Goal: Task Accomplishment & Management: Use online tool/utility

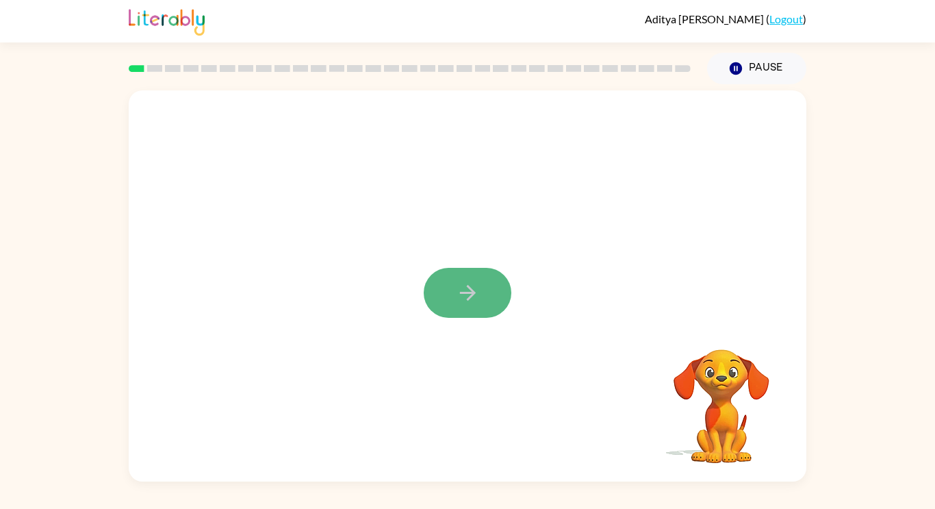
click at [488, 279] on button "button" at bounding box center [468, 293] width 88 height 50
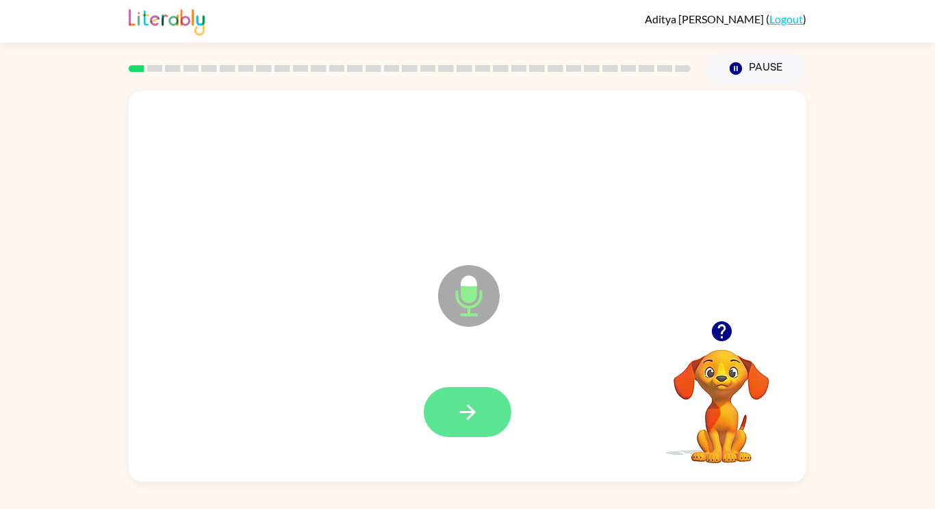
click at [488, 398] on button "button" at bounding box center [468, 412] width 88 height 50
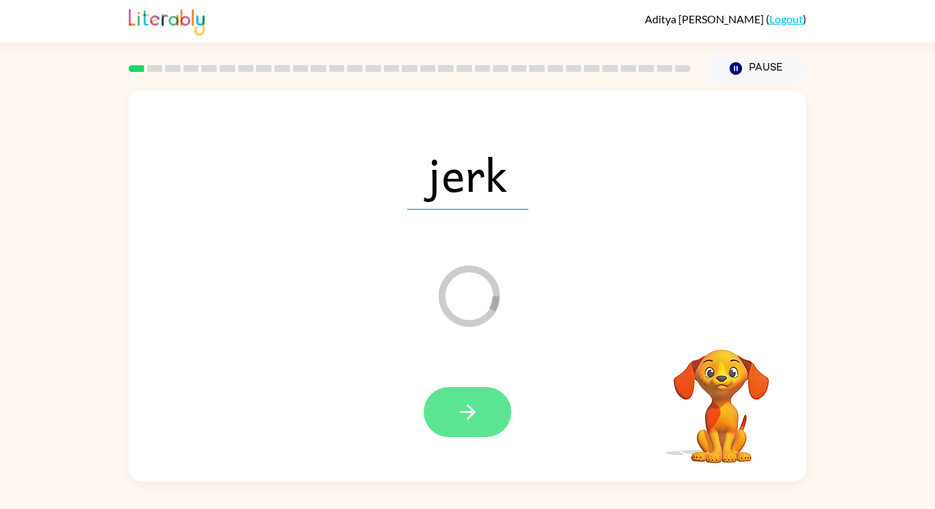
click at [485, 413] on button "button" at bounding box center [468, 412] width 88 height 50
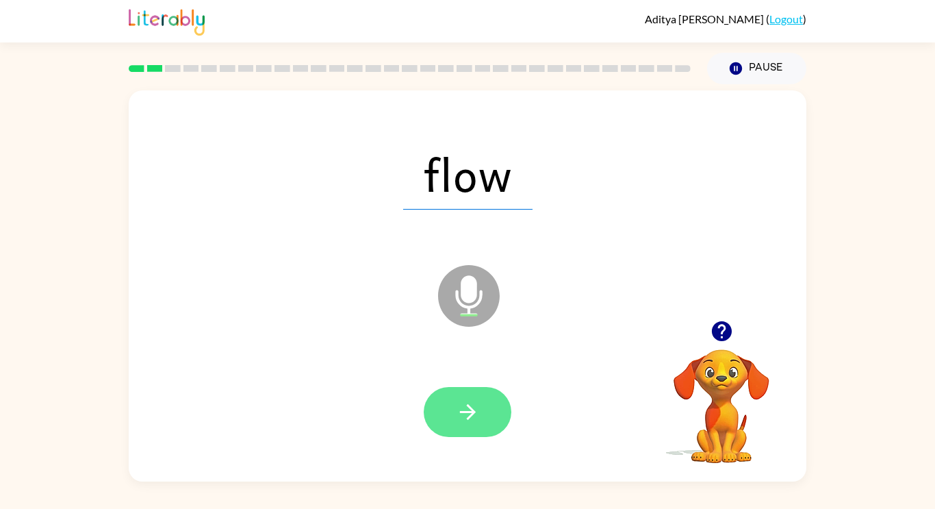
click at [476, 400] on icon "button" at bounding box center [468, 412] width 24 height 24
click at [495, 403] on button "button" at bounding box center [468, 412] width 88 height 50
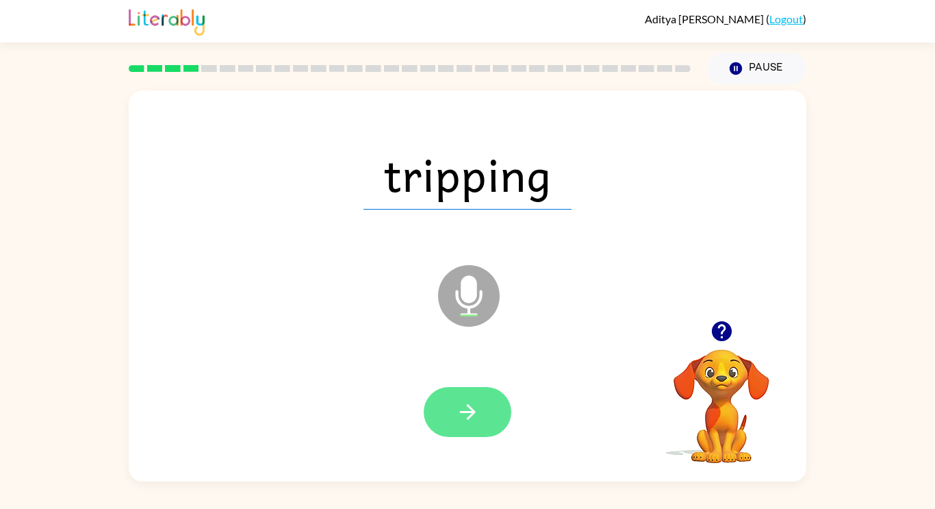
click at [497, 398] on button "button" at bounding box center [468, 412] width 88 height 50
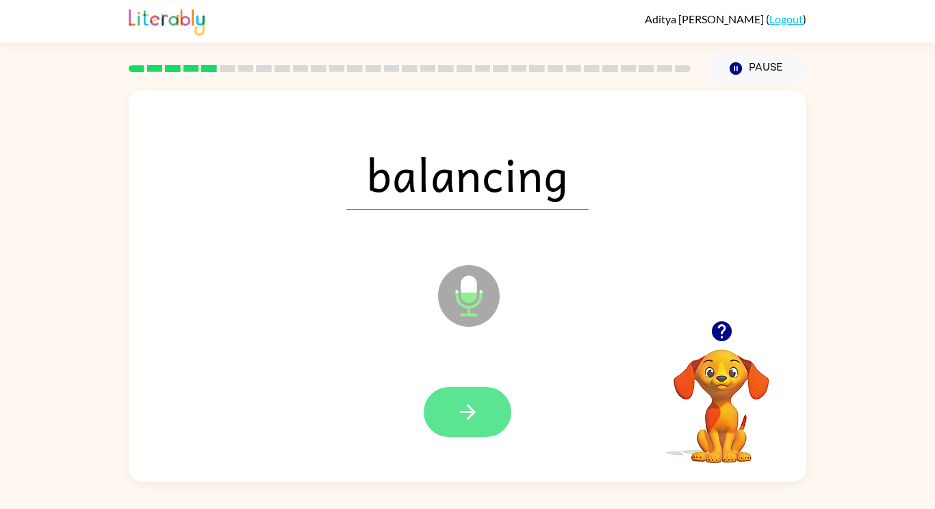
click at [473, 412] on icon "button" at bounding box center [467, 412] width 16 height 16
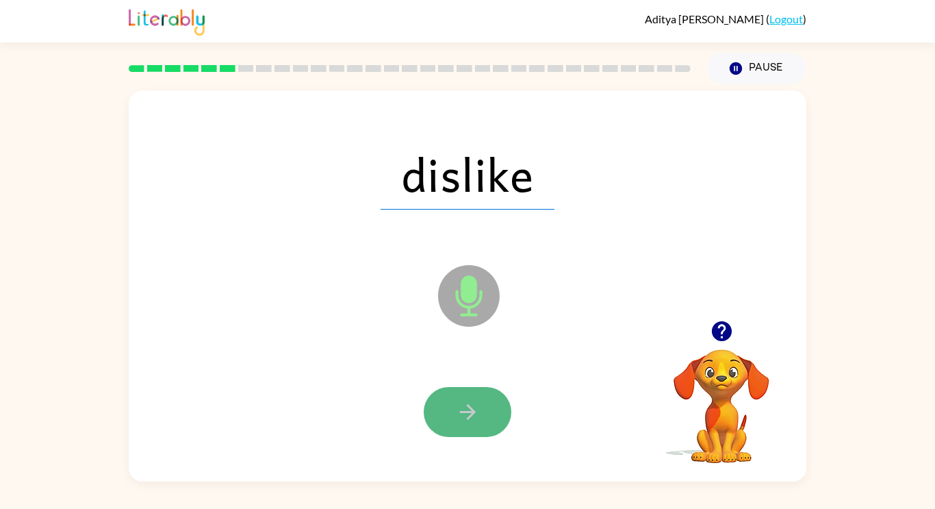
click at [485, 413] on button "button" at bounding box center [468, 412] width 88 height 50
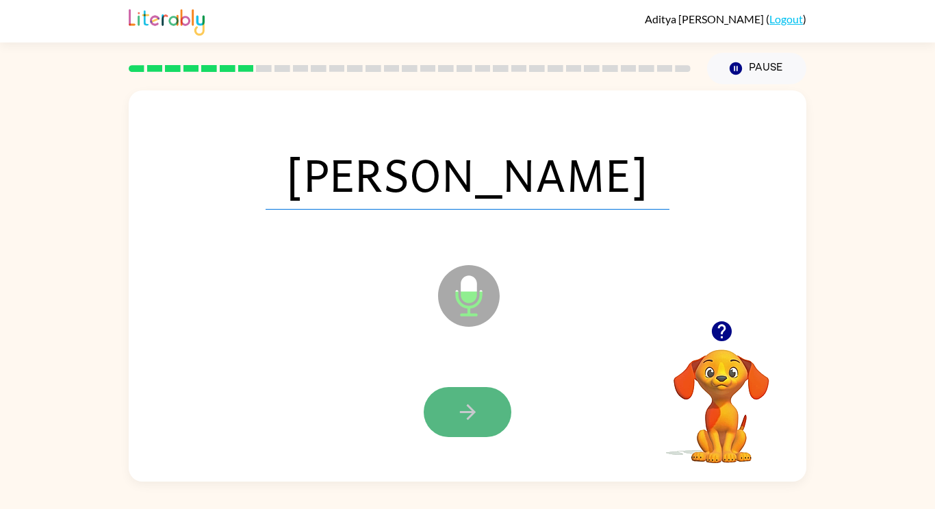
click at [485, 403] on button "button" at bounding box center [468, 412] width 88 height 50
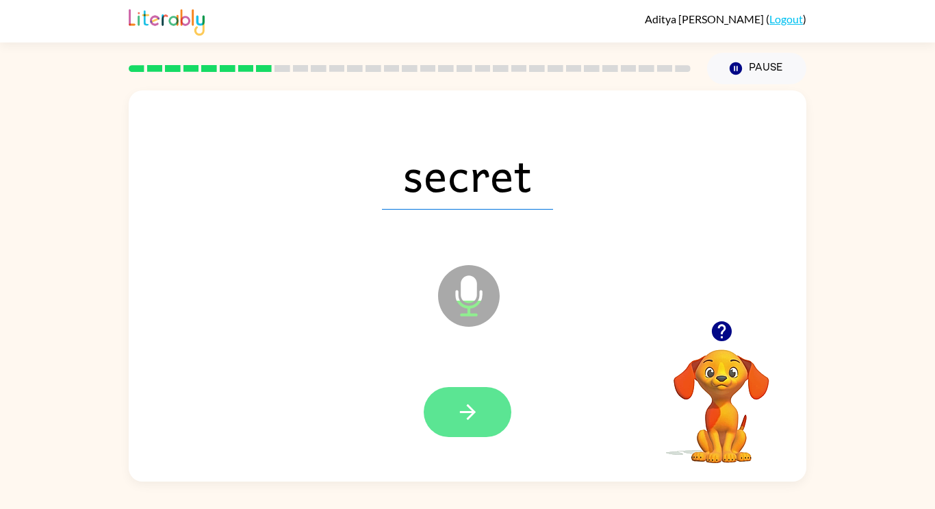
click at [496, 398] on button "button" at bounding box center [468, 412] width 88 height 50
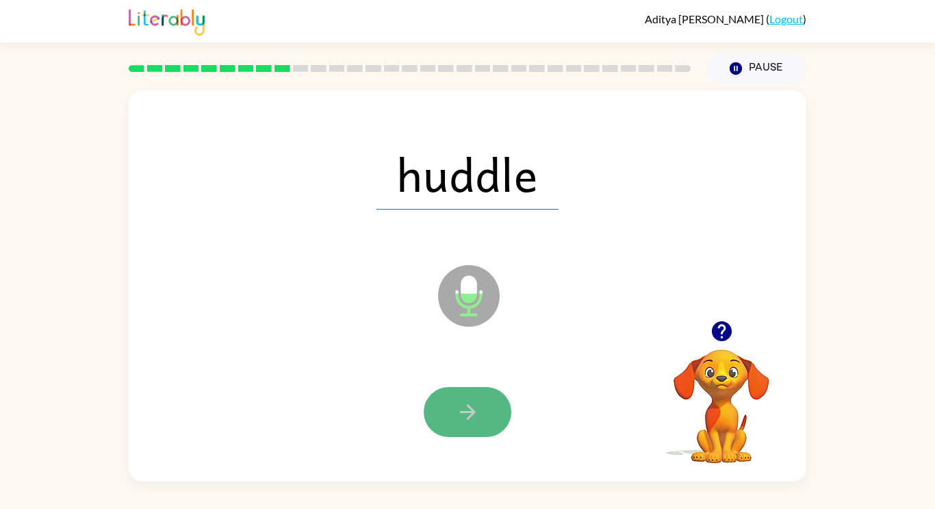
click at [487, 404] on button "button" at bounding box center [468, 412] width 88 height 50
click at [492, 398] on button "button" at bounding box center [468, 412] width 88 height 50
click at [496, 401] on button "button" at bounding box center [468, 412] width 88 height 50
click at [463, 409] on icon "button" at bounding box center [468, 412] width 24 height 24
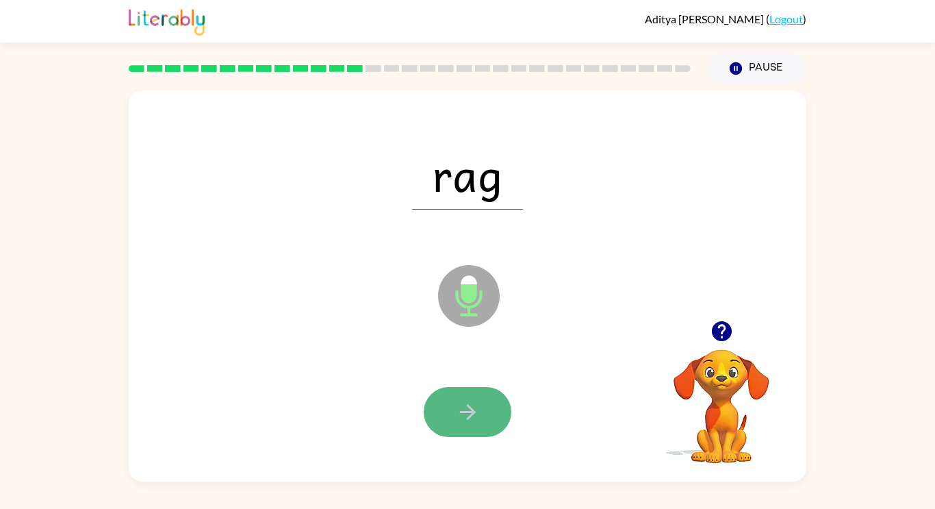
click at [495, 394] on button "button" at bounding box center [468, 412] width 88 height 50
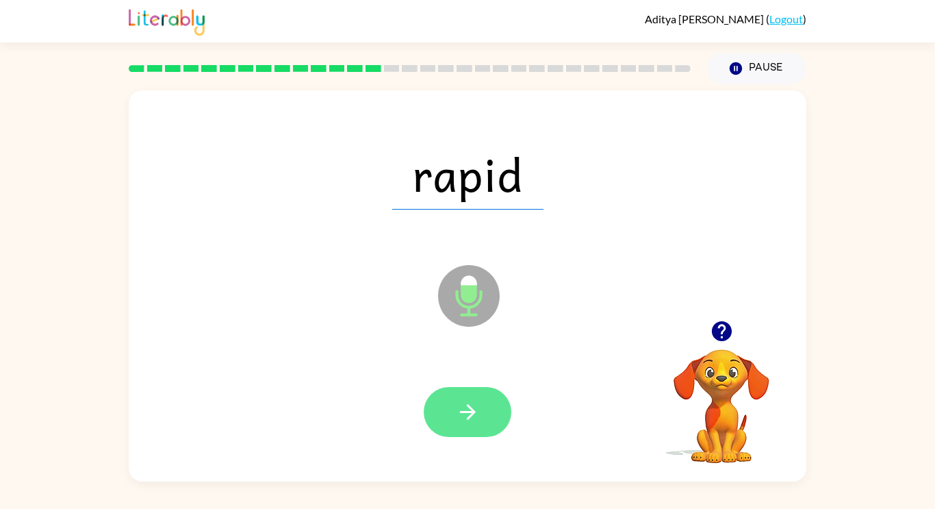
click at [488, 407] on button "button" at bounding box center [468, 412] width 88 height 50
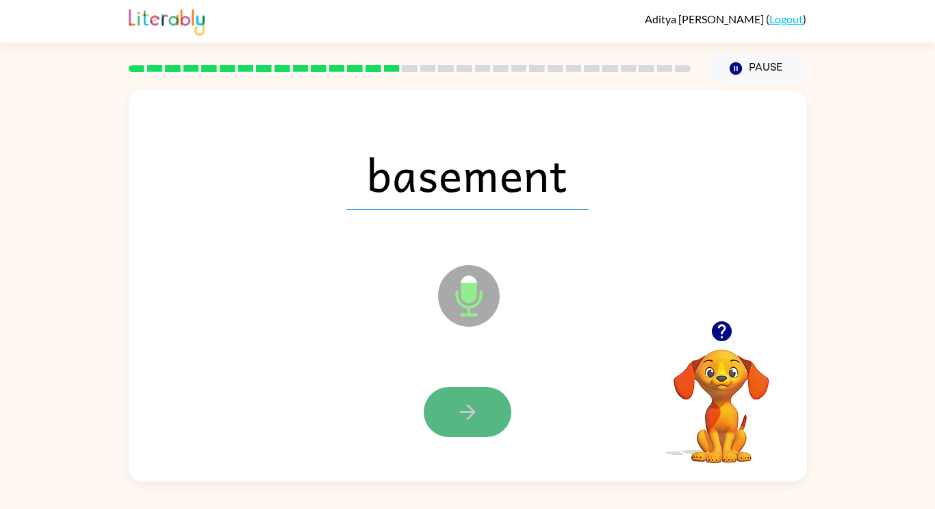
click at [474, 406] on icon "button" at bounding box center [468, 412] width 24 height 24
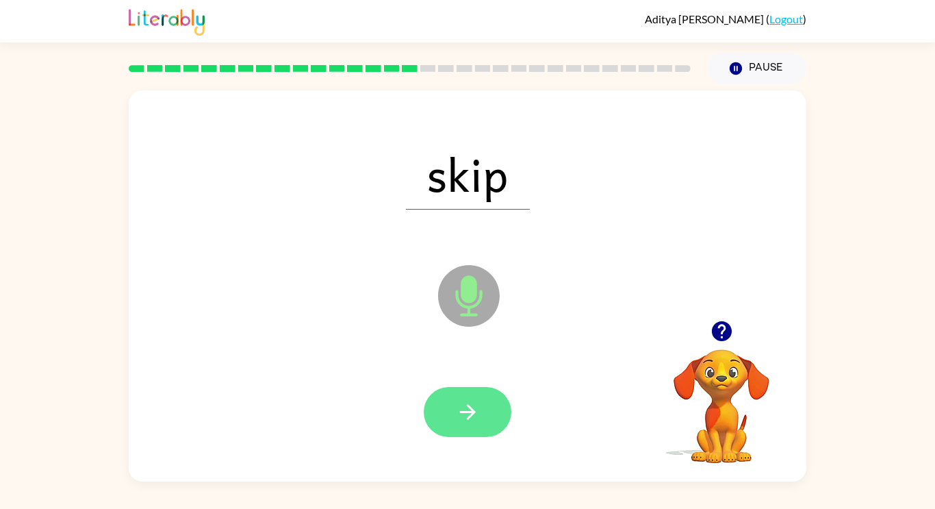
click at [493, 407] on button "button" at bounding box center [468, 412] width 88 height 50
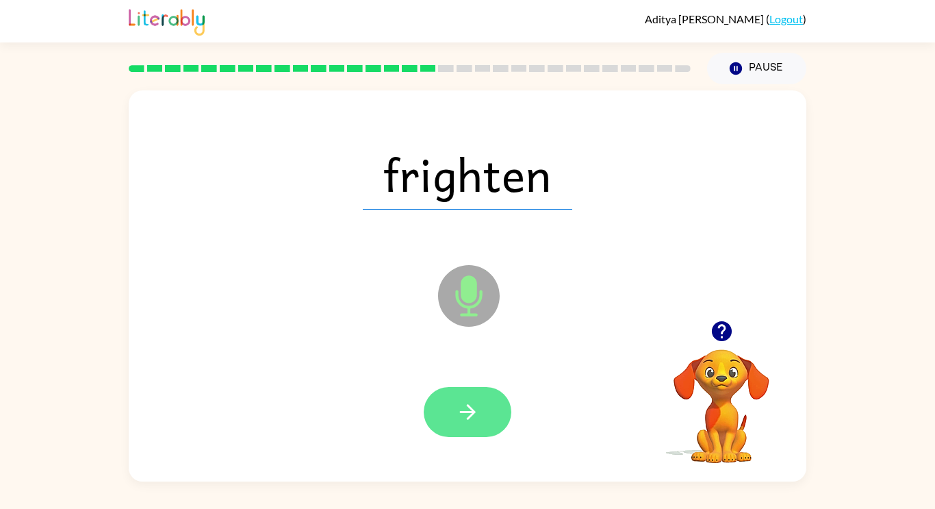
click at [479, 401] on icon "button" at bounding box center [468, 412] width 24 height 24
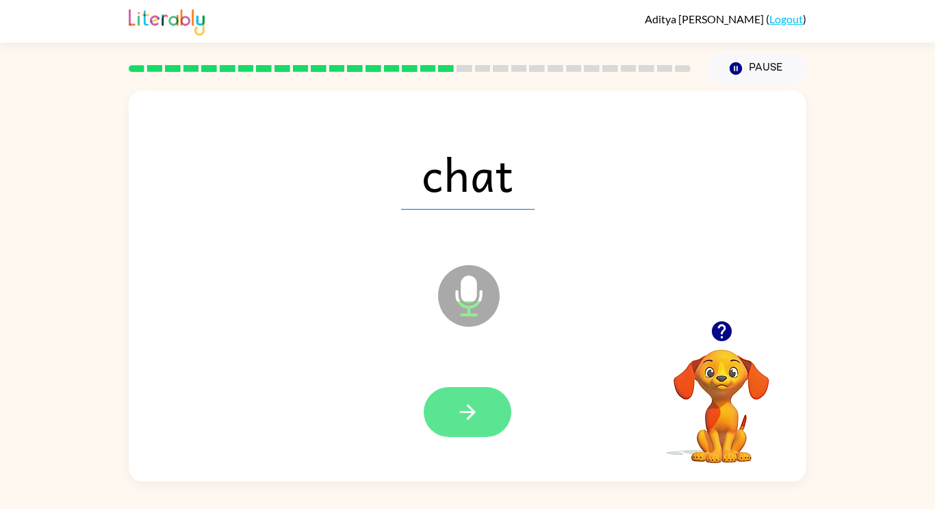
click at [496, 396] on button "button" at bounding box center [468, 412] width 88 height 50
click at [483, 405] on button "button" at bounding box center [468, 412] width 88 height 50
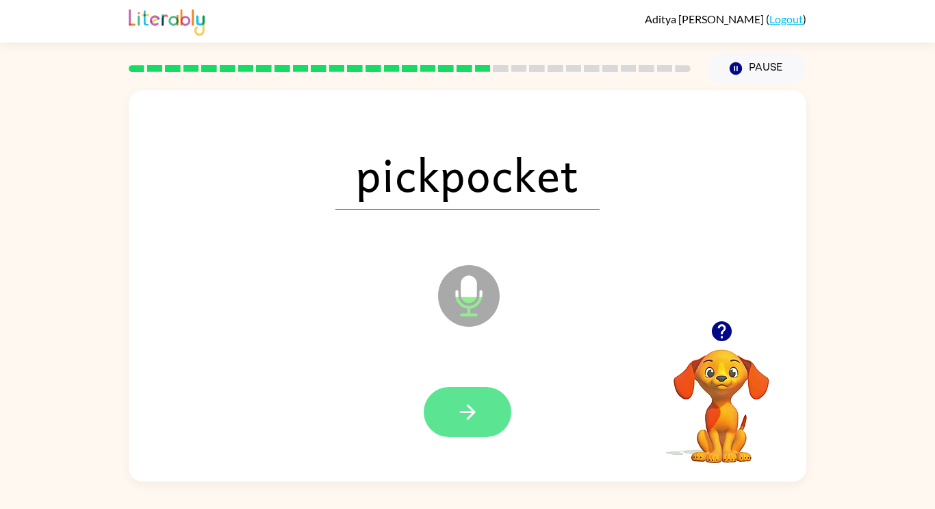
click at [485, 403] on button "button" at bounding box center [468, 412] width 88 height 50
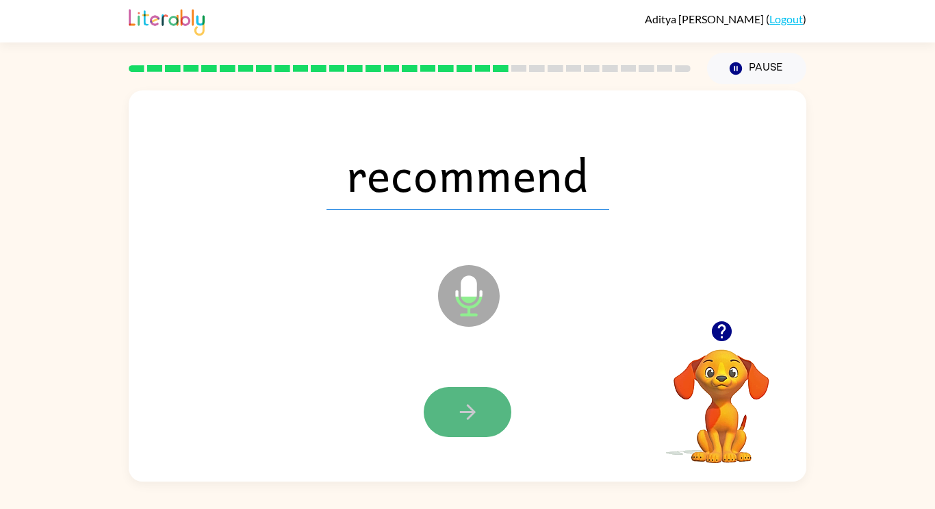
click at [476, 411] on icon "button" at bounding box center [468, 412] width 24 height 24
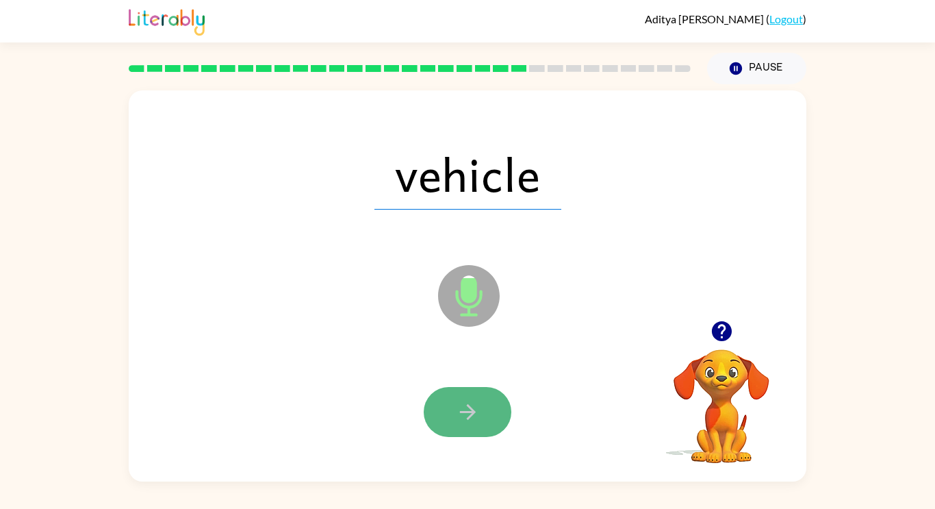
click at [487, 406] on button "button" at bounding box center [468, 412] width 88 height 50
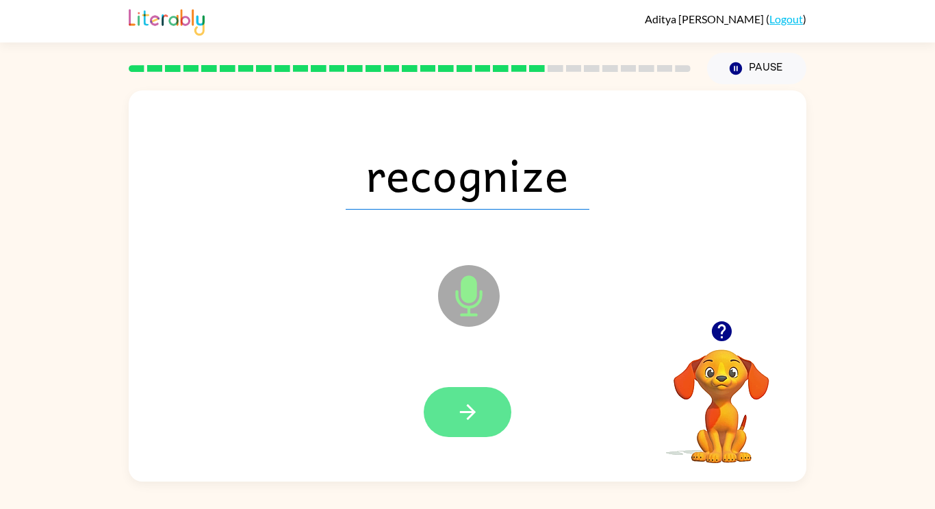
click at [497, 401] on button "button" at bounding box center [468, 412] width 88 height 50
click at [493, 401] on button "button" at bounding box center [468, 412] width 88 height 50
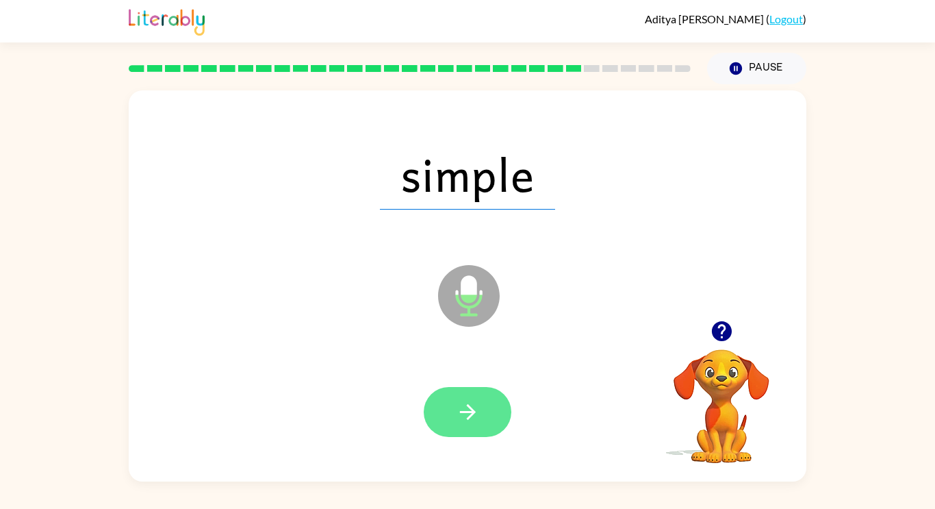
click at [487, 414] on button "button" at bounding box center [468, 412] width 88 height 50
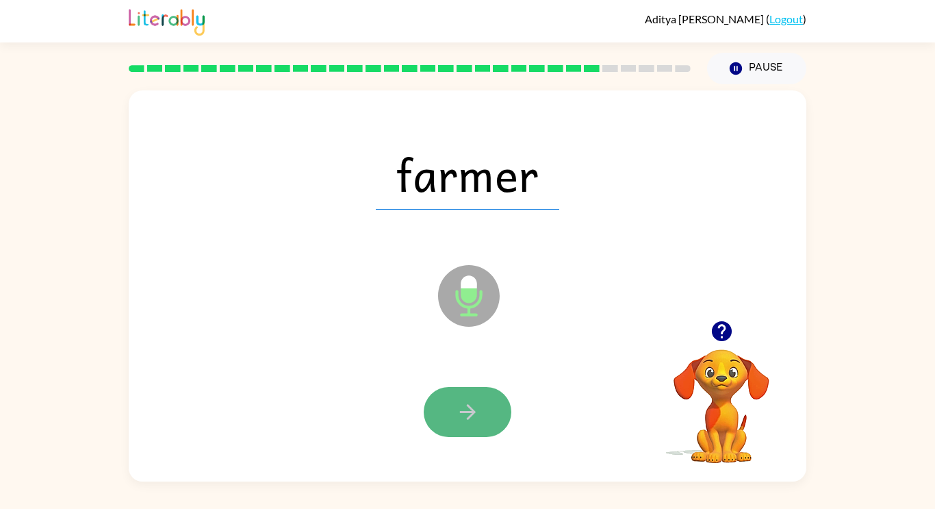
click at [494, 407] on button "button" at bounding box center [468, 412] width 88 height 50
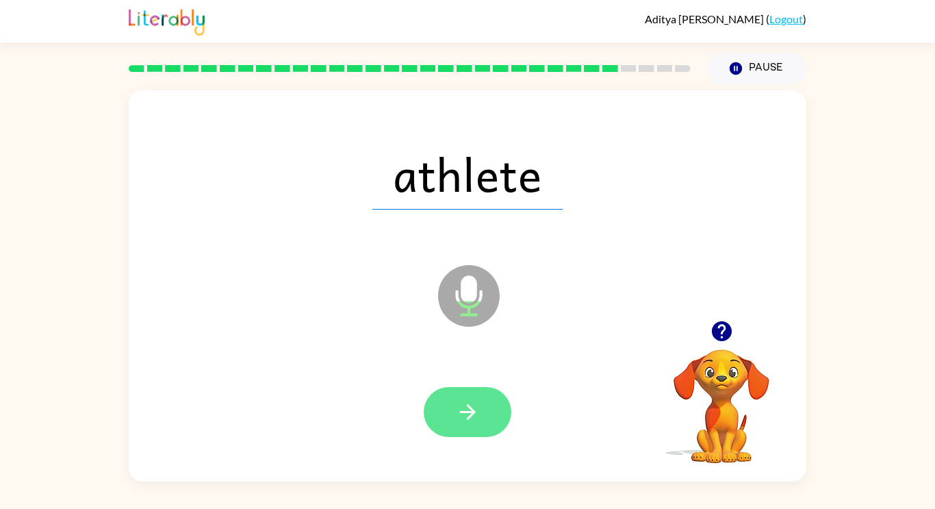
click at [499, 402] on button "button" at bounding box center [468, 412] width 88 height 50
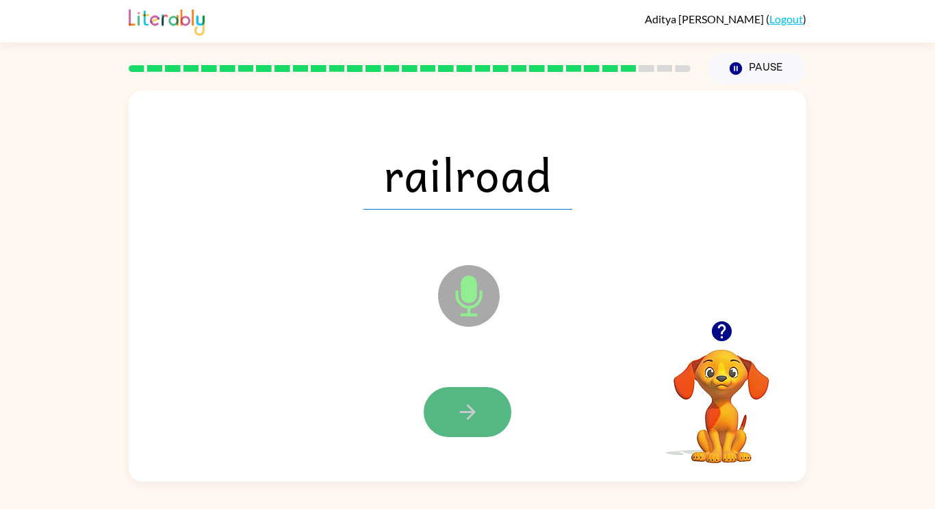
click at [483, 410] on button "button" at bounding box center [468, 412] width 88 height 50
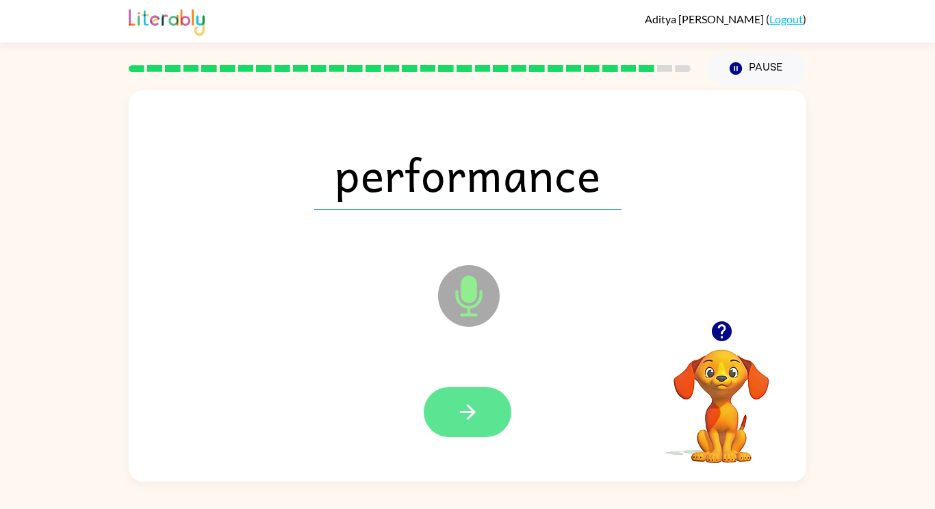
click at [487, 406] on button "button" at bounding box center [468, 412] width 88 height 50
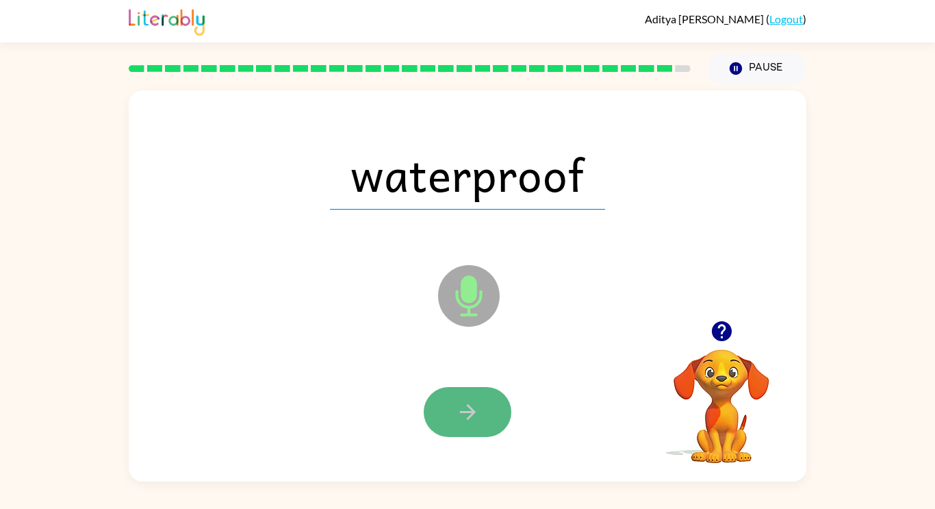
click at [483, 409] on button "button" at bounding box center [468, 412] width 88 height 50
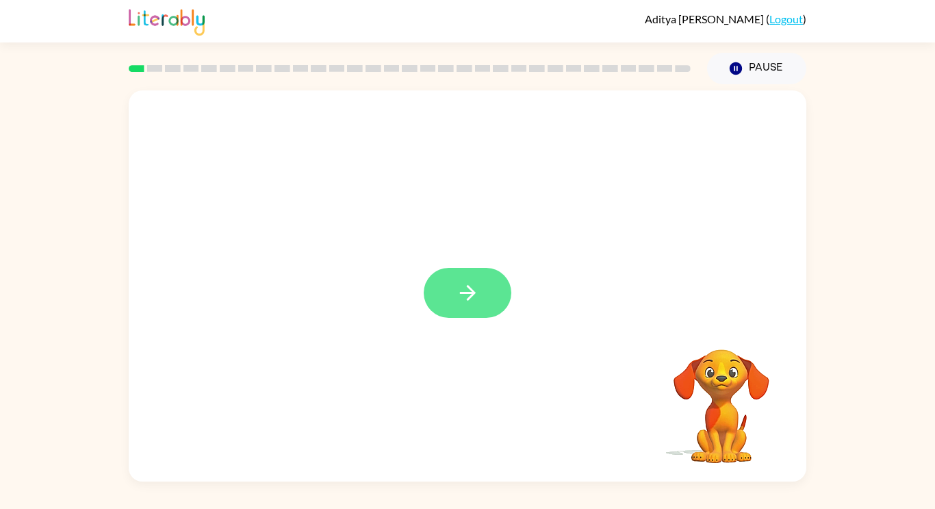
click at [487, 301] on button "button" at bounding box center [468, 293] width 88 height 50
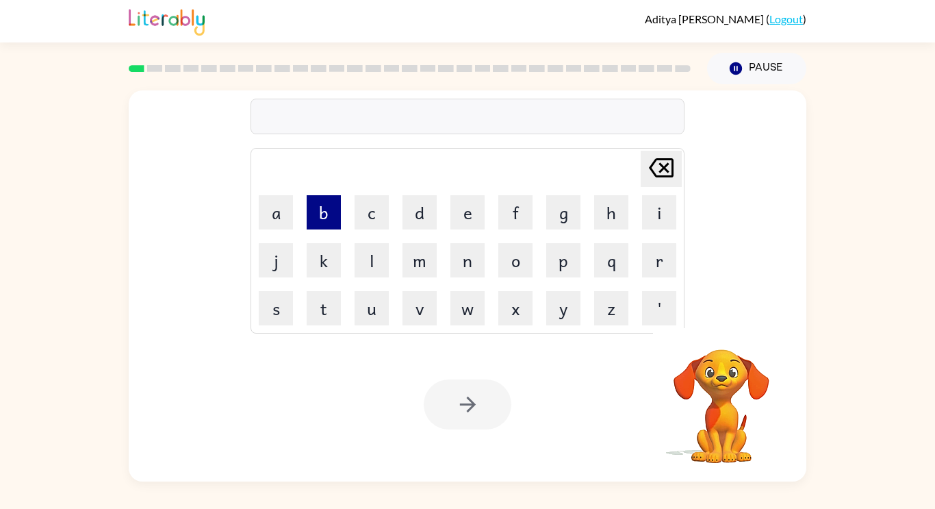
click at [326, 220] on button "b" at bounding box center [324, 212] width 34 height 34
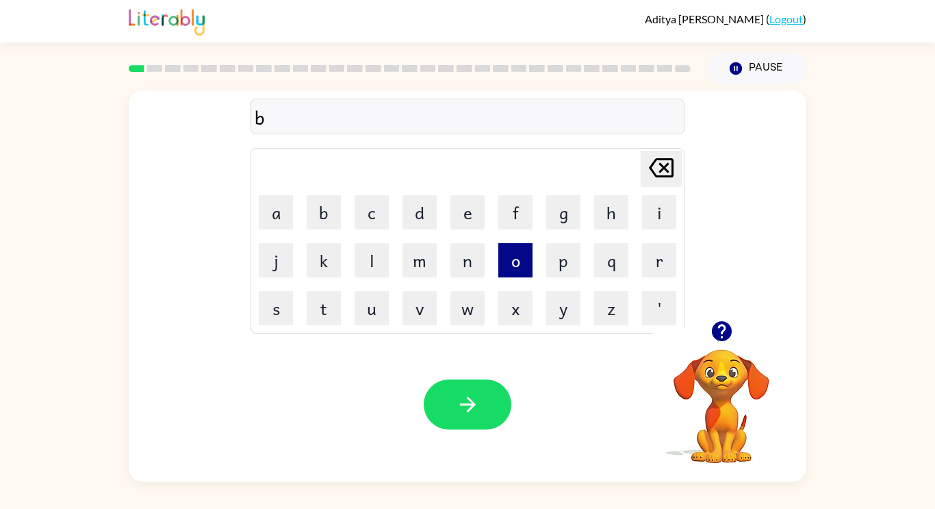
click at [524, 263] on button "o" at bounding box center [515, 260] width 34 height 34
click at [653, 253] on button "r" at bounding box center [659, 260] width 34 height 34
click at [420, 210] on button "d" at bounding box center [420, 212] width 34 height 34
click at [453, 215] on button "e" at bounding box center [467, 212] width 34 height 34
click at [657, 268] on button "r" at bounding box center [659, 260] width 34 height 34
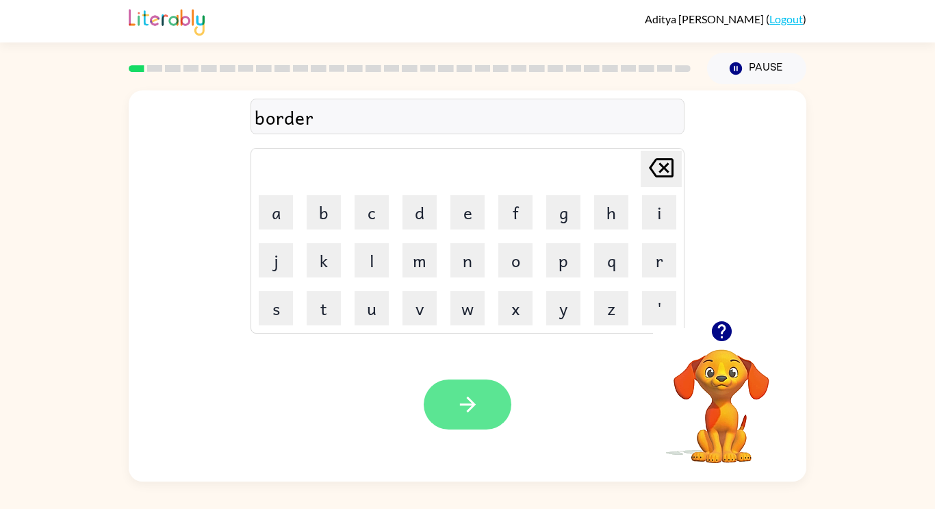
click at [501, 398] on button "button" at bounding box center [468, 404] width 88 height 50
click at [480, 411] on button "button" at bounding box center [468, 404] width 88 height 50
click at [474, 415] on div at bounding box center [468, 404] width 88 height 50
click at [472, 414] on icon "button" at bounding box center [468, 404] width 24 height 24
click at [467, 406] on icon "button" at bounding box center [468, 404] width 24 height 24
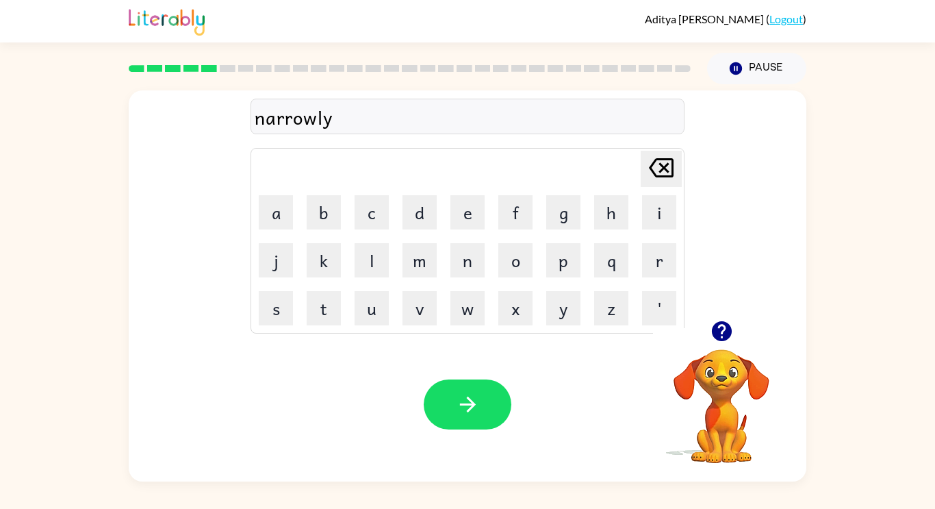
click at [495, 439] on div "Your browser must support playing .mp4 files to use Literably. Please try using…" at bounding box center [468, 404] width 678 height 154
click at [479, 420] on button "button" at bounding box center [468, 404] width 88 height 50
click at [479, 415] on div at bounding box center [468, 404] width 88 height 50
click at [483, 409] on button "button" at bounding box center [468, 404] width 88 height 50
click at [485, 414] on button "button" at bounding box center [468, 404] width 88 height 50
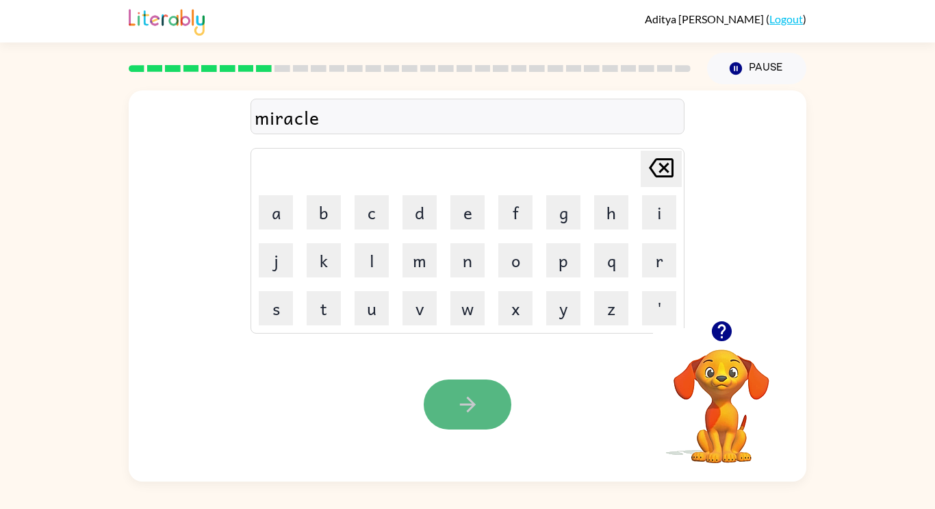
click at [494, 416] on button "button" at bounding box center [468, 404] width 88 height 50
click at [477, 414] on icon "button" at bounding box center [468, 404] width 24 height 24
click at [290, 127] on div "unf" at bounding box center [468, 117] width 426 height 29
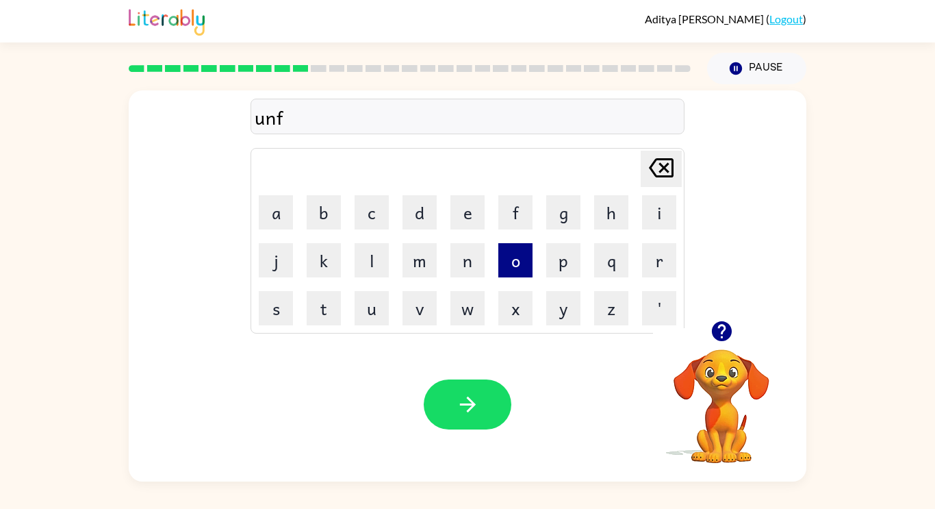
click at [520, 261] on button "o" at bounding box center [515, 260] width 34 height 34
click at [383, 246] on button "l" at bounding box center [372, 260] width 34 height 34
click at [425, 218] on button "d" at bounding box center [420, 212] width 34 height 34
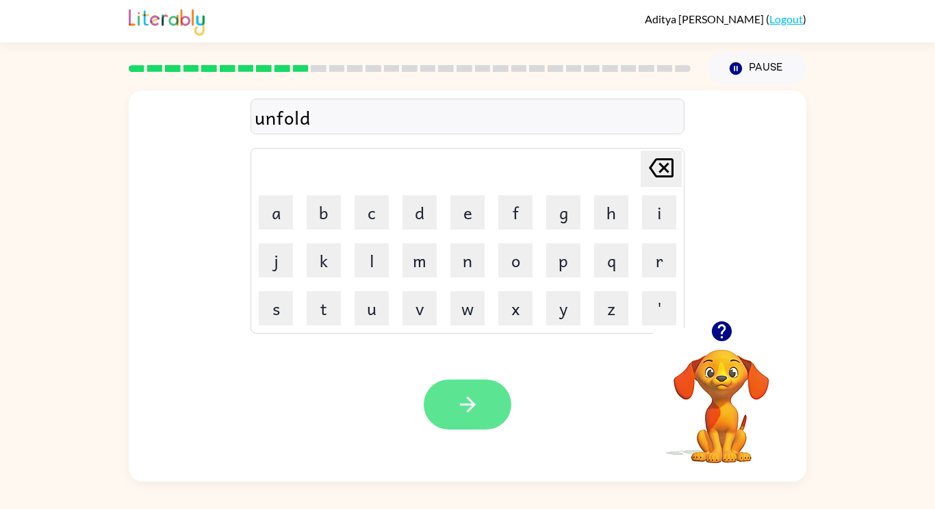
click at [474, 409] on icon "button" at bounding box center [468, 404] width 24 height 24
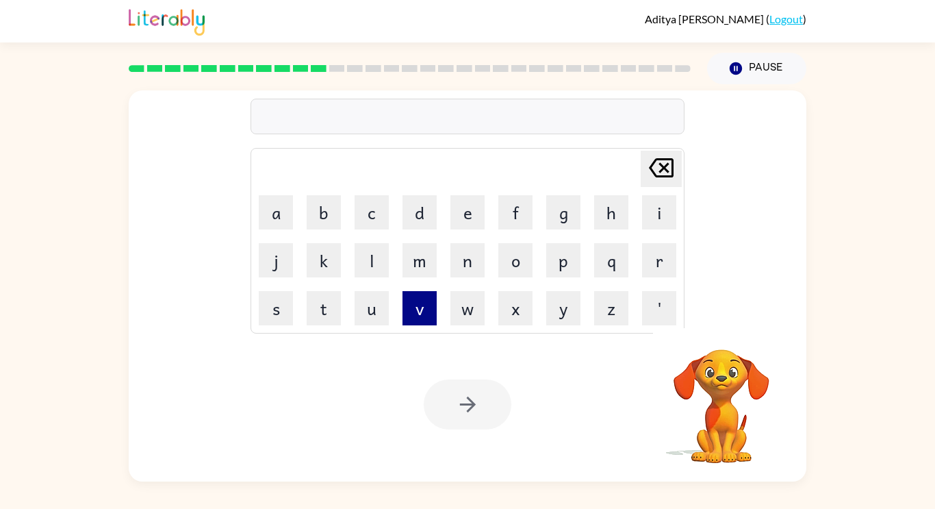
click at [428, 316] on button "v" at bounding box center [420, 308] width 34 height 34
click at [518, 256] on button "o" at bounding box center [515, 260] width 34 height 34
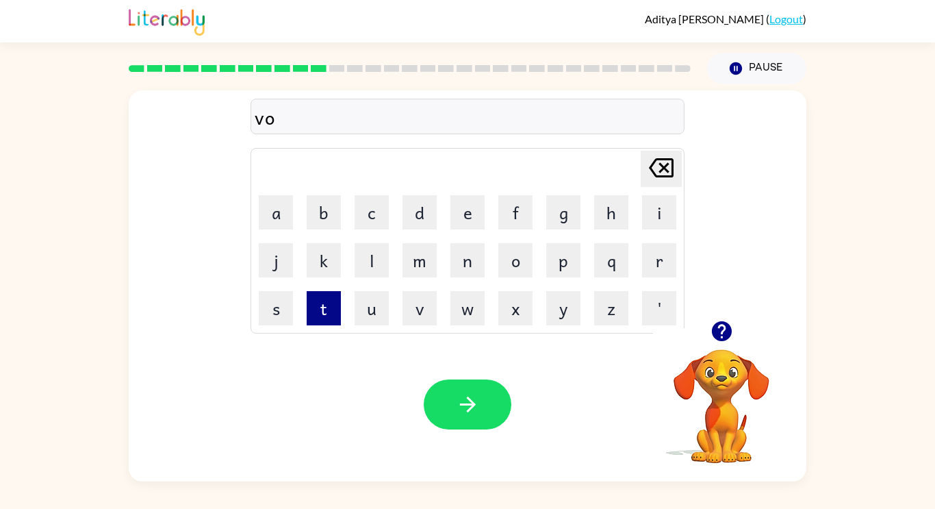
click at [332, 302] on button "t" at bounding box center [324, 308] width 34 height 34
click at [465, 218] on button "e" at bounding box center [467, 212] width 34 height 34
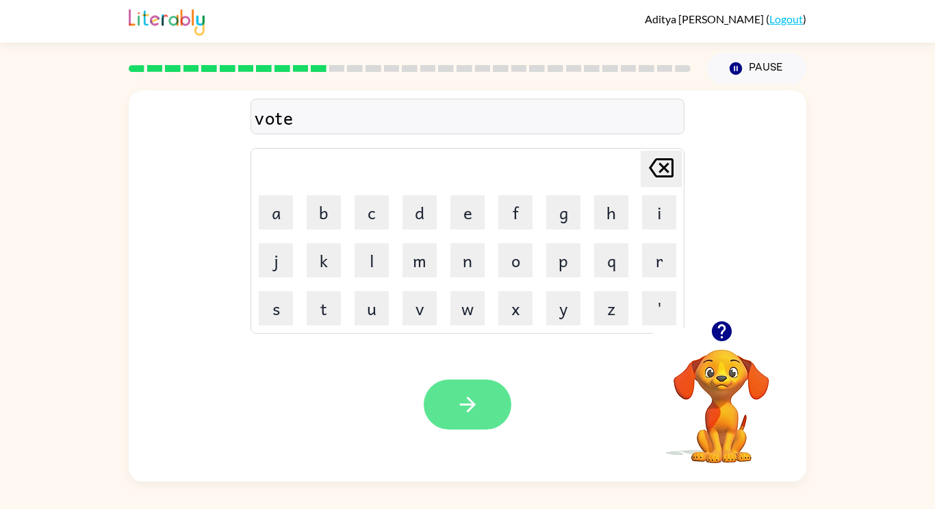
click at [464, 422] on button "button" at bounding box center [468, 404] width 88 height 50
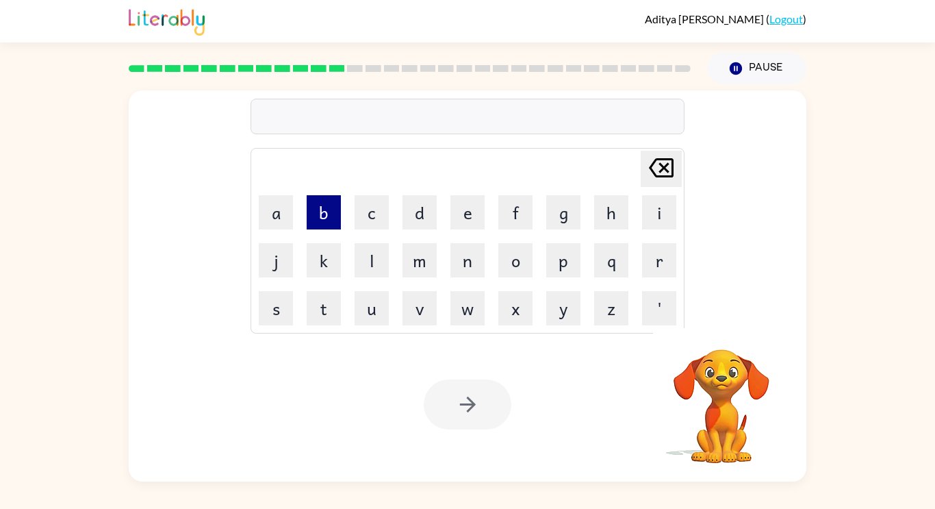
click at [318, 219] on button "b" at bounding box center [324, 212] width 34 height 34
click at [458, 211] on button "e" at bounding box center [467, 212] width 34 height 34
click at [415, 209] on button "d" at bounding box center [420, 212] width 34 height 34
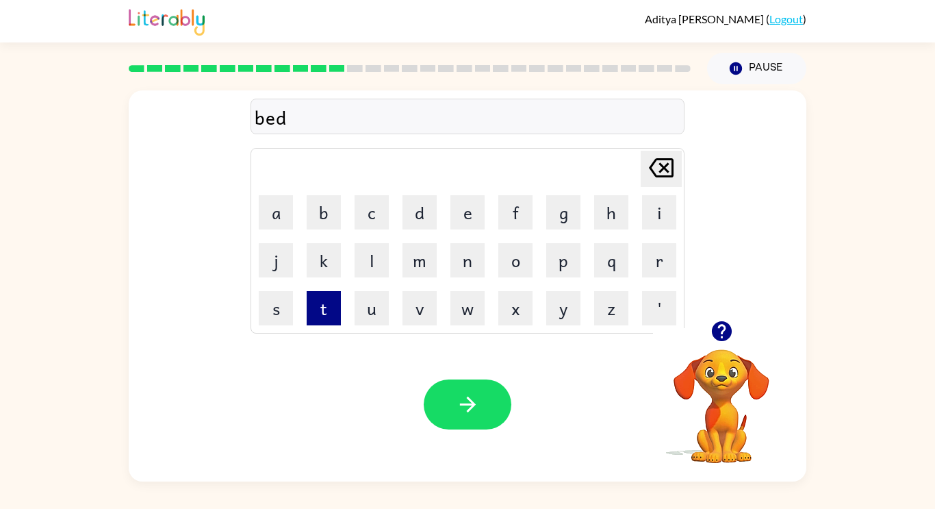
click at [329, 309] on button "t" at bounding box center [324, 308] width 34 height 34
click at [665, 220] on button "i" at bounding box center [659, 212] width 34 height 34
click at [410, 262] on button "m" at bounding box center [420, 260] width 34 height 34
click at [462, 210] on button "e" at bounding box center [467, 212] width 34 height 34
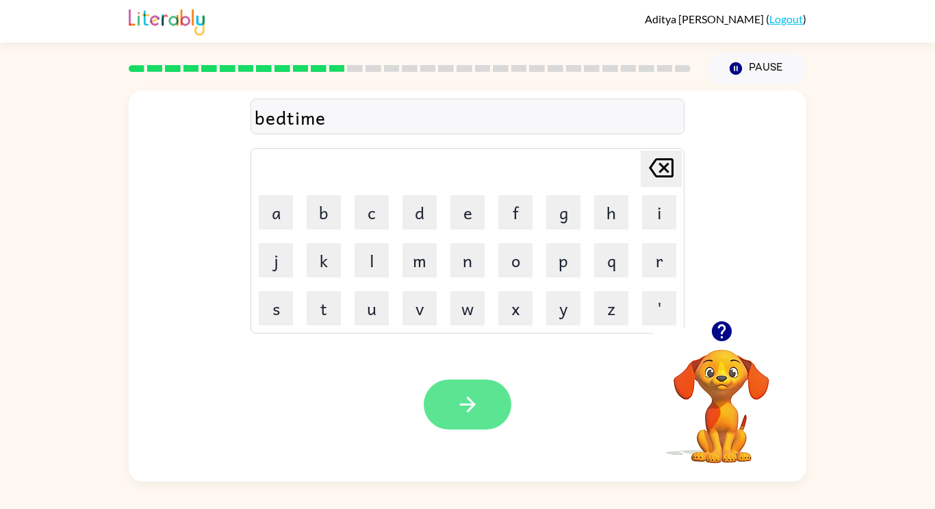
click at [461, 393] on icon "button" at bounding box center [468, 404] width 24 height 24
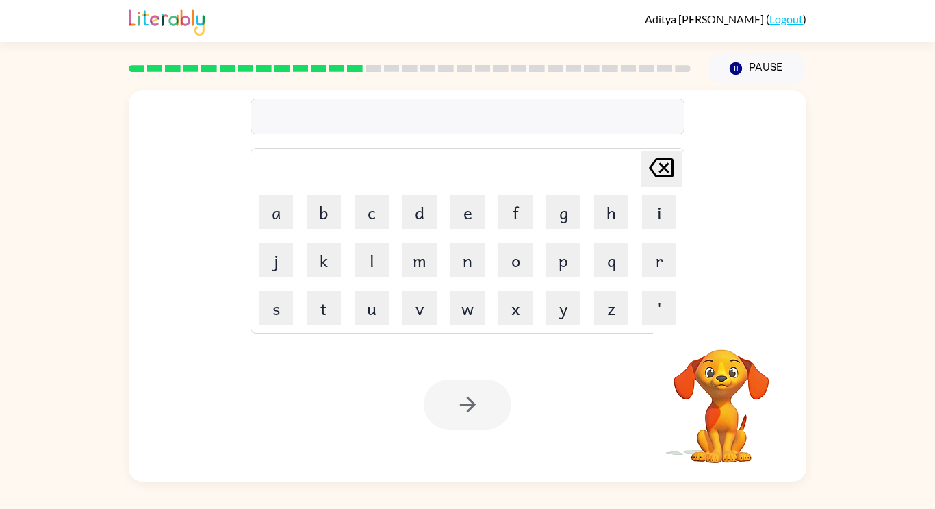
click at [450, 383] on div at bounding box center [468, 404] width 88 height 50
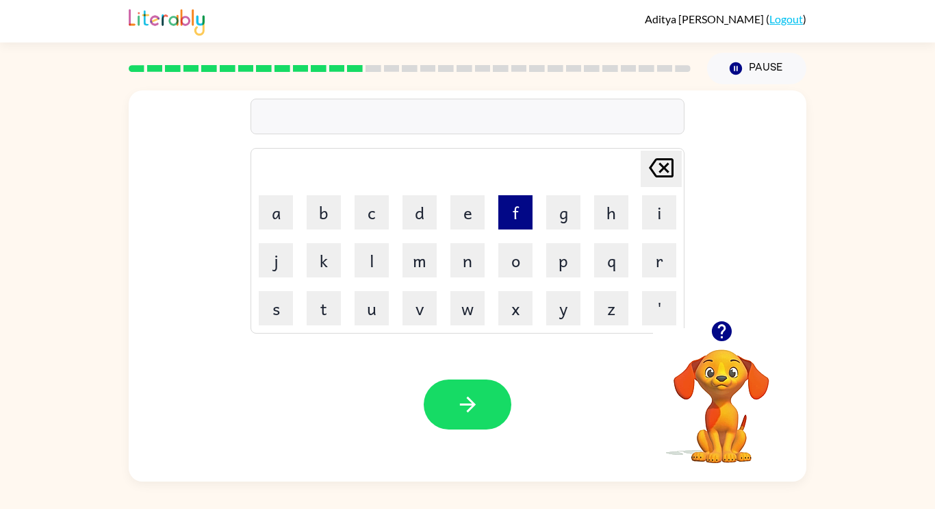
click at [522, 201] on button "f" at bounding box center [515, 212] width 34 height 34
click at [663, 216] on button "i" at bounding box center [659, 212] width 34 height 34
click at [333, 304] on button "t" at bounding box center [324, 308] width 34 height 34
click at [466, 270] on button "n" at bounding box center [467, 260] width 34 height 34
click at [472, 206] on button "e" at bounding box center [467, 212] width 34 height 34
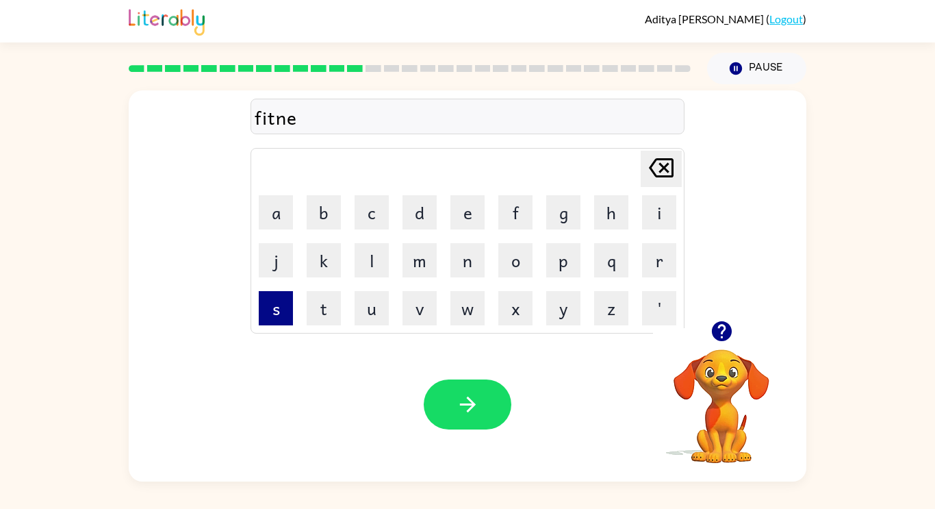
click at [270, 316] on button "s" at bounding box center [276, 308] width 34 height 34
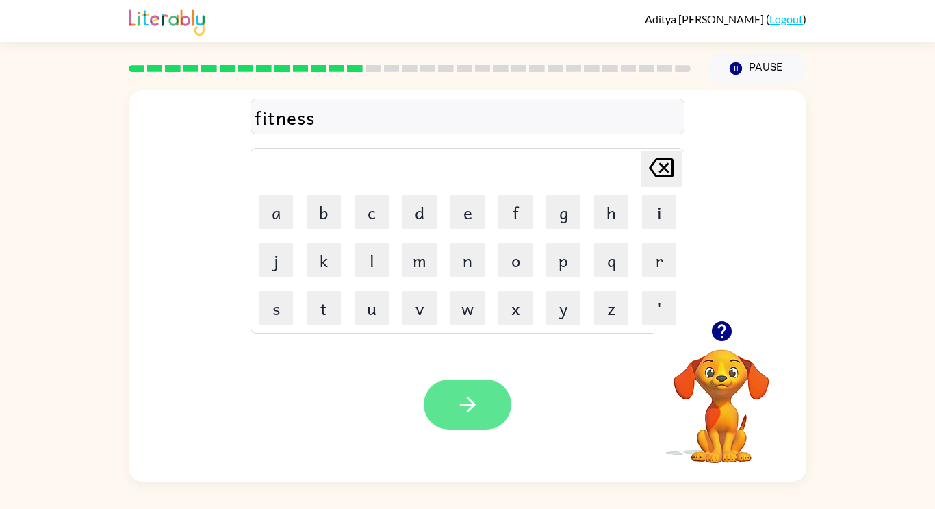
click at [480, 407] on button "button" at bounding box center [468, 404] width 88 height 50
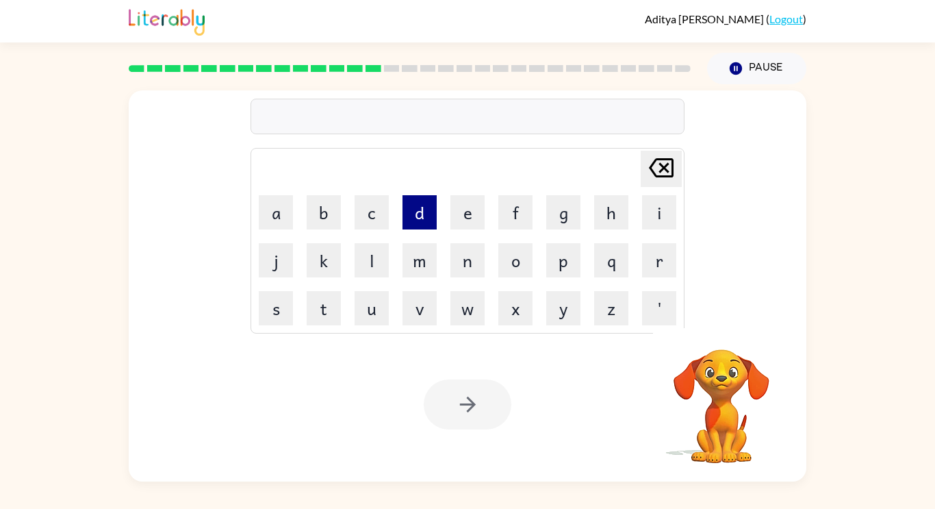
click at [419, 225] on button "d" at bounding box center [420, 212] width 34 height 34
click at [472, 224] on button "e" at bounding box center [467, 212] width 34 height 34
click at [381, 258] on button "l" at bounding box center [372, 260] width 34 height 34
click at [290, 209] on button "a" at bounding box center [276, 212] width 34 height 34
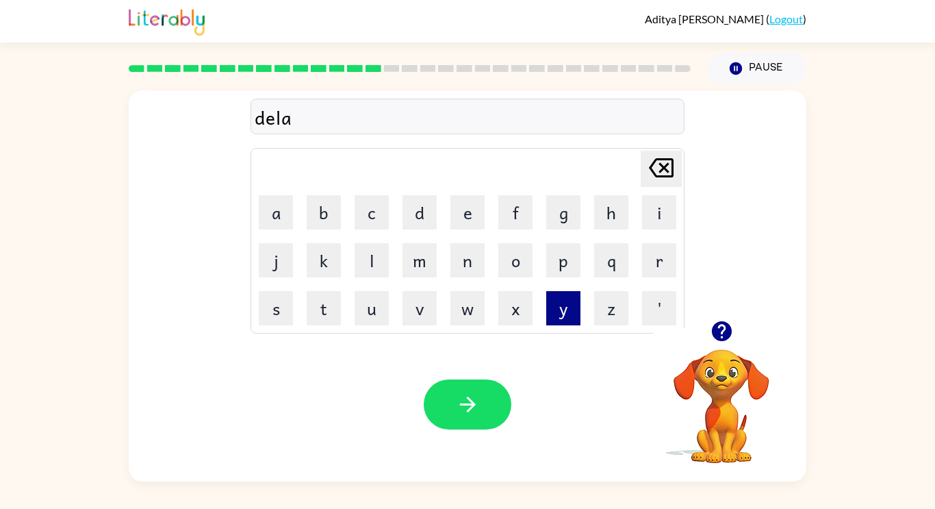
click at [570, 318] on button "y" at bounding box center [563, 308] width 34 height 34
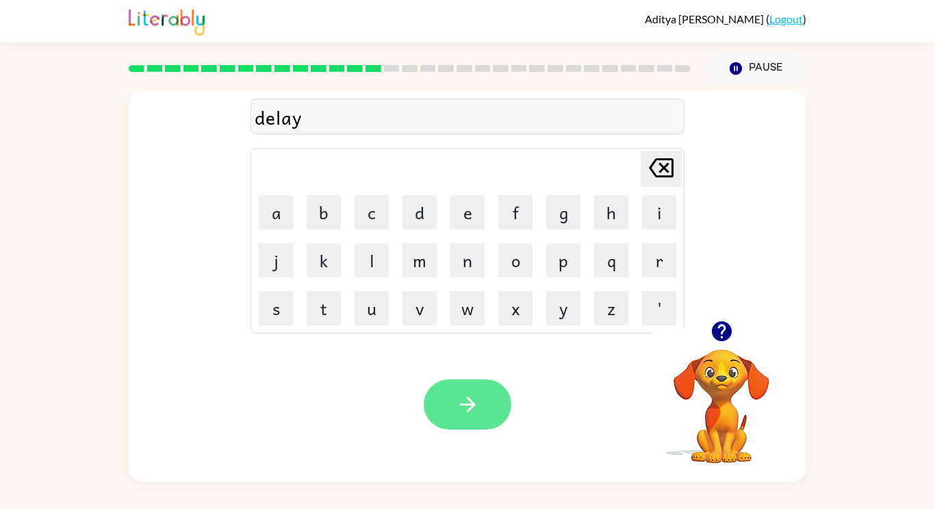
click at [463, 391] on button "button" at bounding box center [468, 404] width 88 height 50
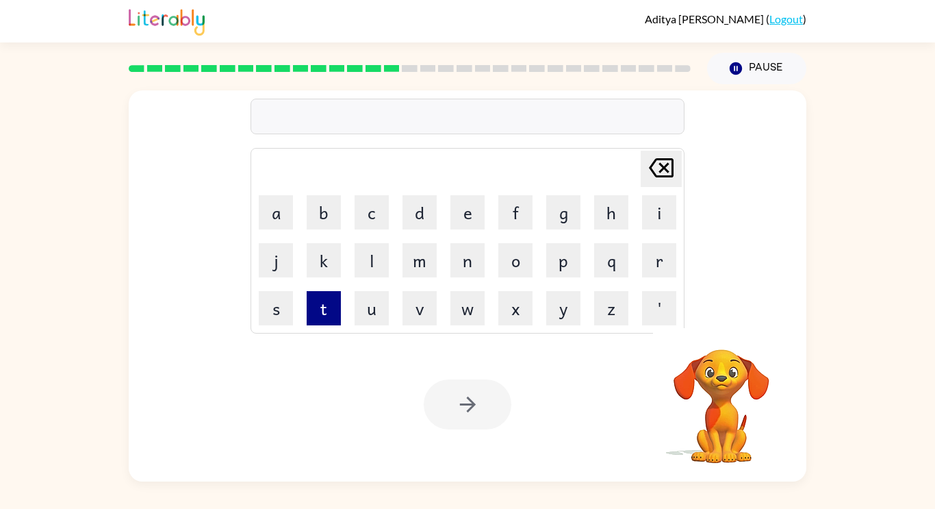
click at [329, 301] on button "t" at bounding box center [324, 308] width 34 height 34
click at [470, 220] on button "e" at bounding box center [467, 212] width 34 height 34
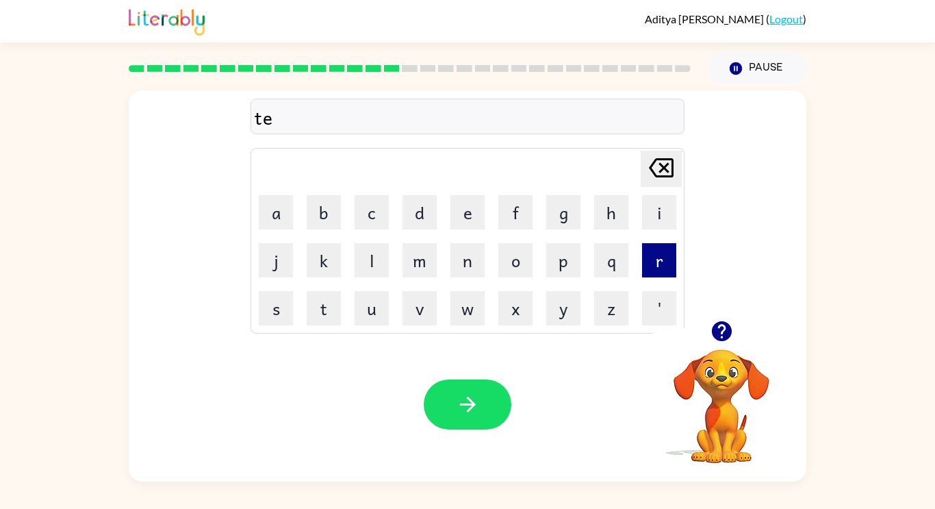
click at [655, 257] on button "r" at bounding box center [659, 260] width 34 height 34
click at [428, 269] on button "m" at bounding box center [420, 260] width 34 height 34
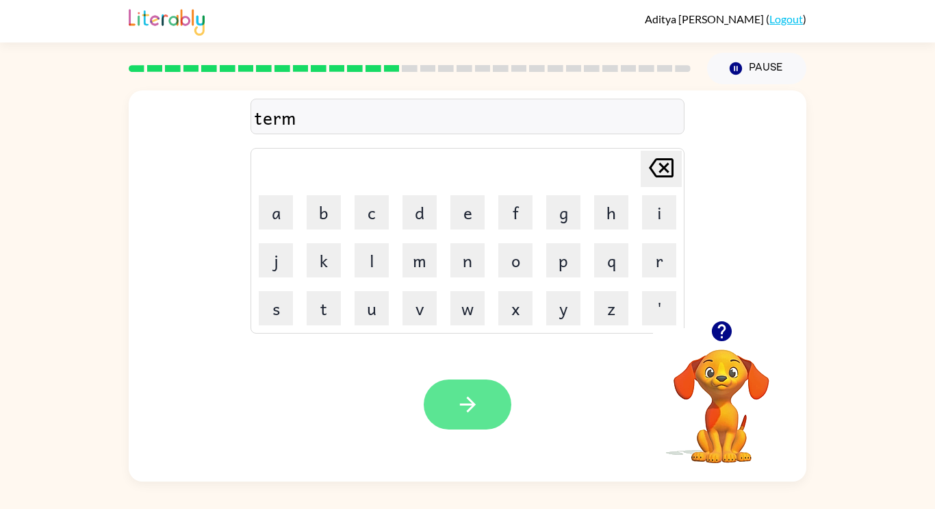
click at [458, 415] on icon "button" at bounding box center [468, 404] width 24 height 24
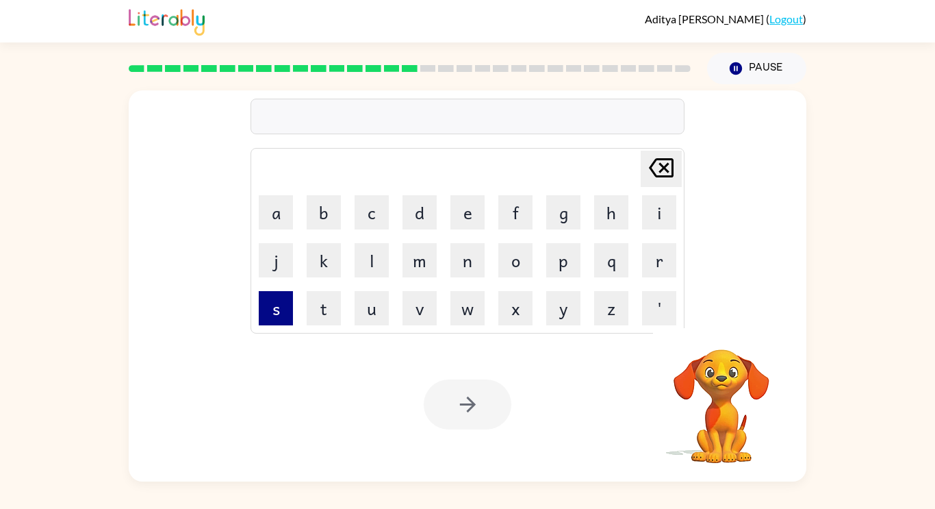
click at [279, 314] on button "s" at bounding box center [276, 308] width 34 height 34
click at [459, 204] on button "e" at bounding box center [467, 212] width 34 height 34
click at [327, 299] on button "t" at bounding box center [324, 308] width 34 height 34
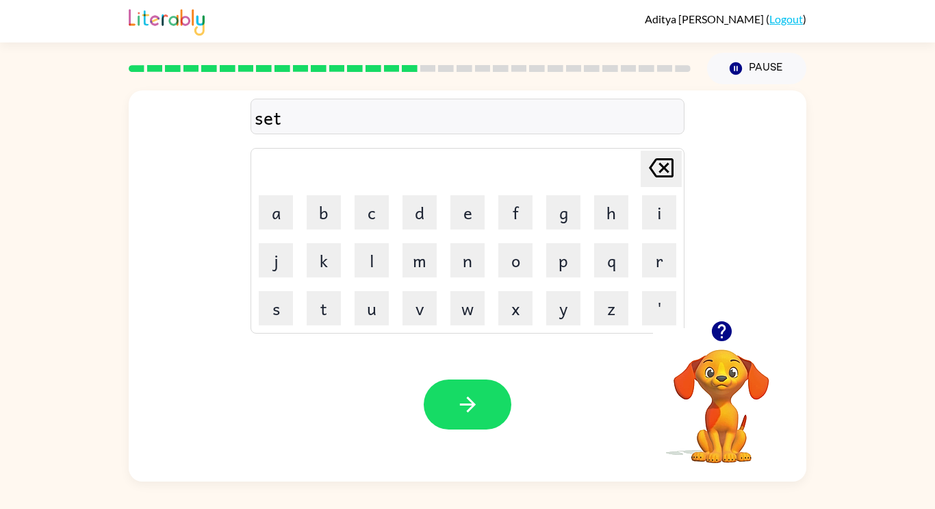
click at [438, 359] on div "Your browser must support playing .mp4 files to use Literably. Please try using…" at bounding box center [468, 404] width 678 height 154
click at [462, 385] on button "button" at bounding box center [468, 404] width 88 height 50
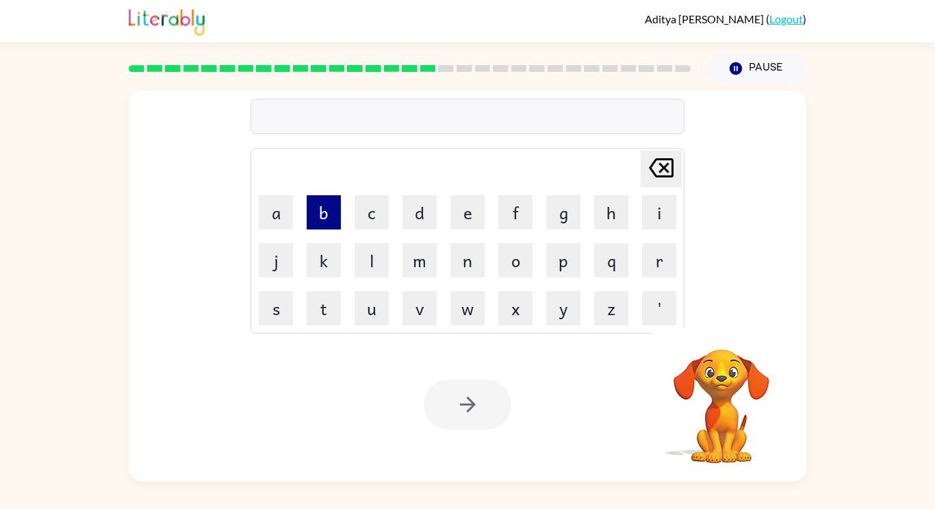
click at [331, 223] on button "b" at bounding box center [324, 212] width 34 height 34
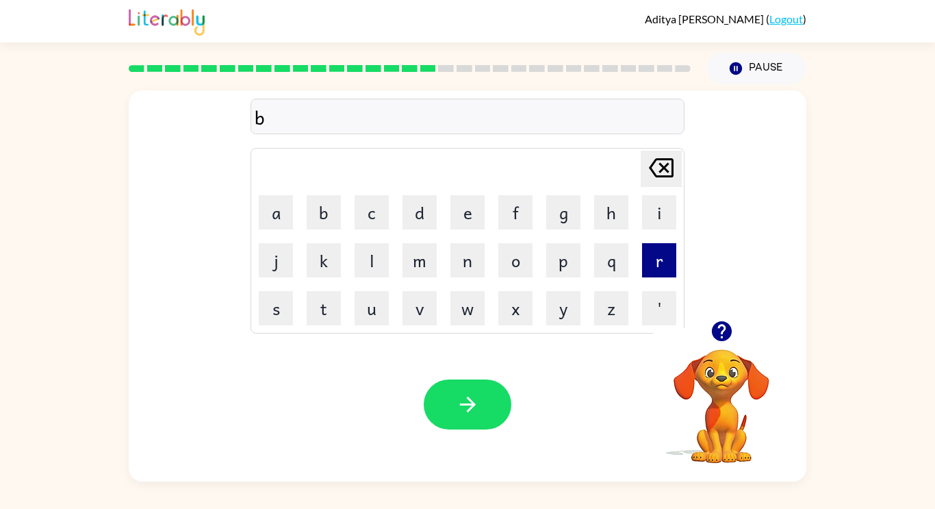
click at [664, 265] on button "r" at bounding box center [659, 260] width 34 height 34
click at [667, 213] on button "i" at bounding box center [659, 212] width 34 height 34
click at [429, 270] on button "m" at bounding box center [420, 260] width 34 height 34
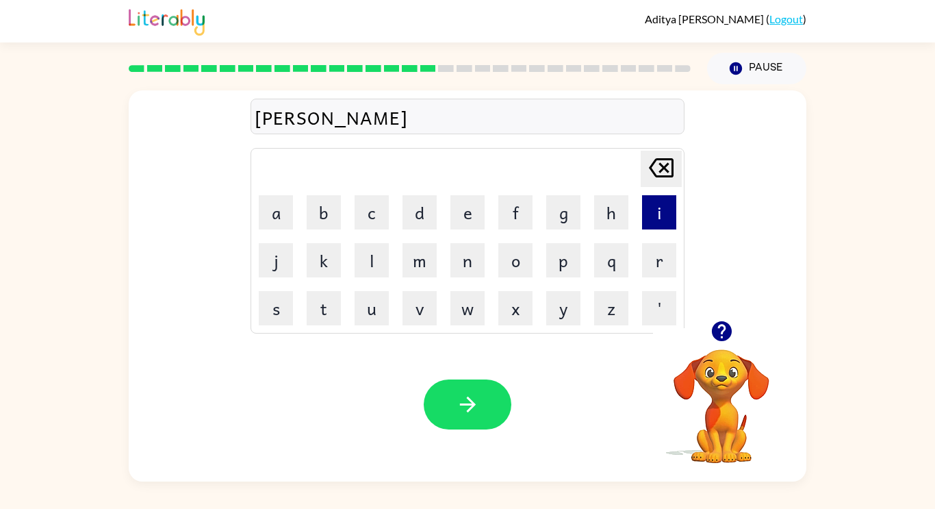
click at [667, 226] on button "i" at bounding box center [659, 212] width 34 height 34
click at [464, 265] on button "n" at bounding box center [467, 260] width 34 height 34
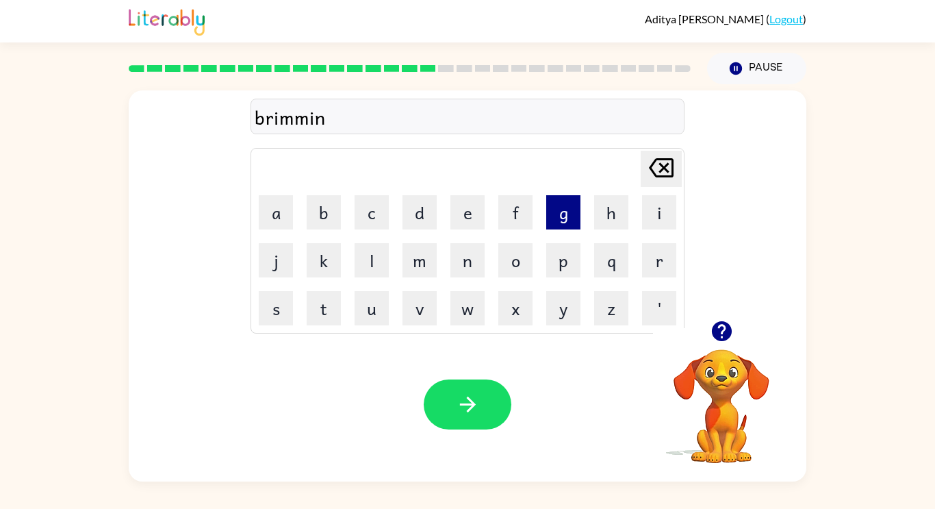
click at [554, 215] on button "g" at bounding box center [563, 212] width 34 height 34
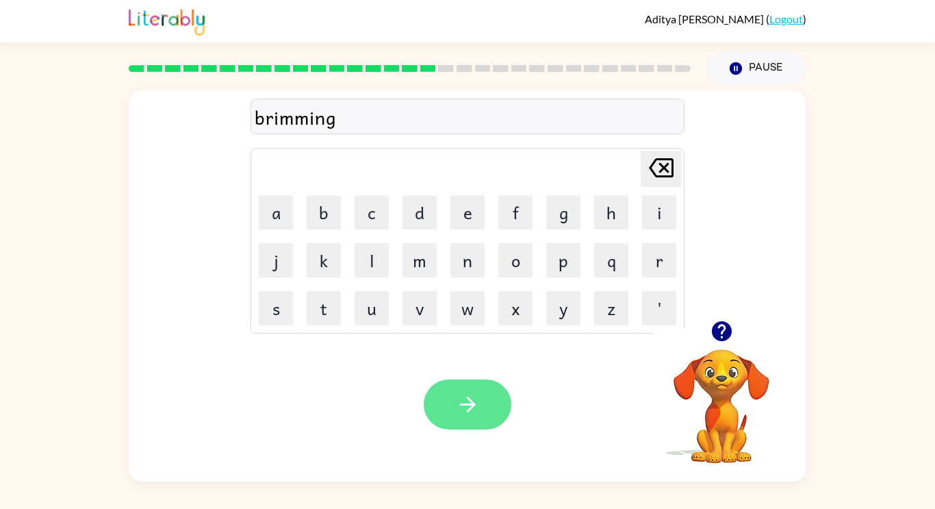
click at [470, 417] on button "button" at bounding box center [468, 404] width 88 height 50
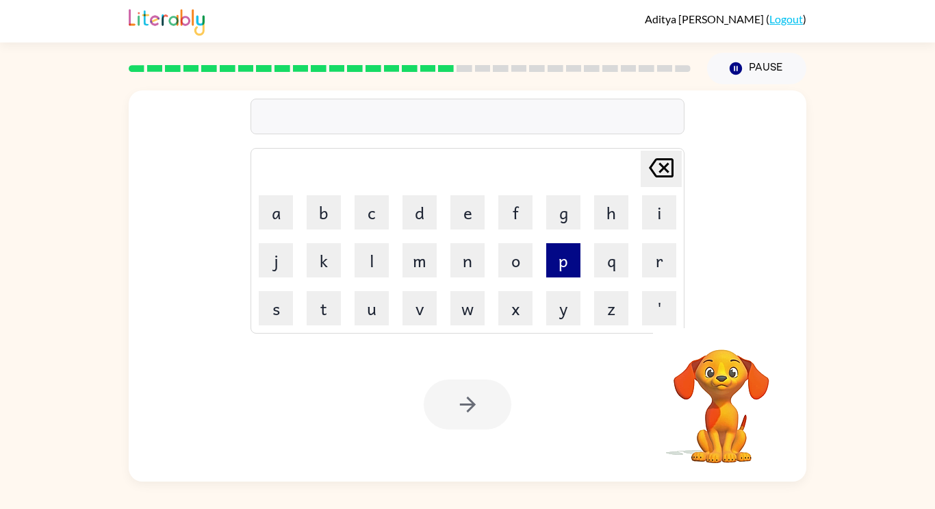
click at [569, 263] on button "p" at bounding box center [563, 260] width 34 height 34
click at [379, 264] on button "l" at bounding box center [372, 260] width 34 height 34
click at [283, 224] on button "a" at bounding box center [276, 212] width 34 height 34
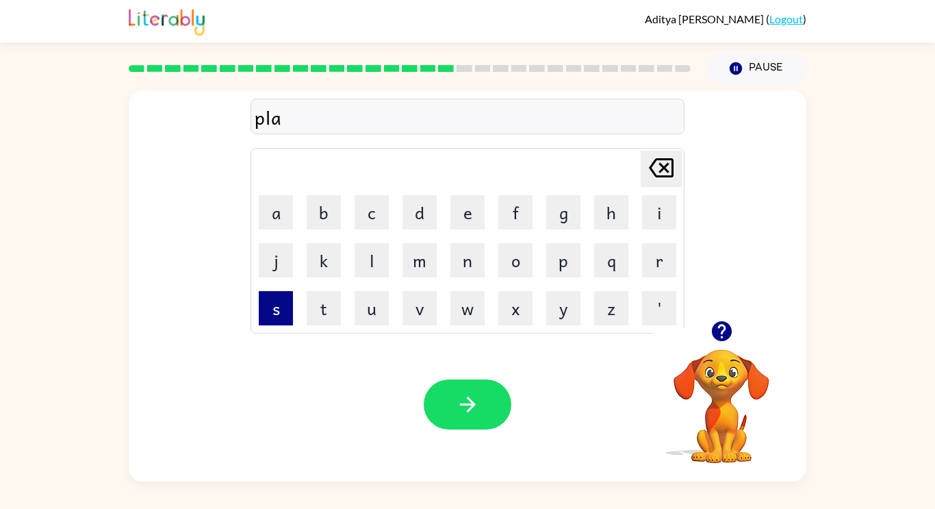
click at [277, 309] on button "s" at bounding box center [276, 308] width 34 height 34
click at [342, 306] on td "t" at bounding box center [324, 308] width 47 height 47
click at [330, 303] on button "t" at bounding box center [324, 308] width 34 height 34
click at [670, 225] on button "i" at bounding box center [659, 212] width 34 height 34
click at [370, 212] on button "c" at bounding box center [372, 212] width 34 height 34
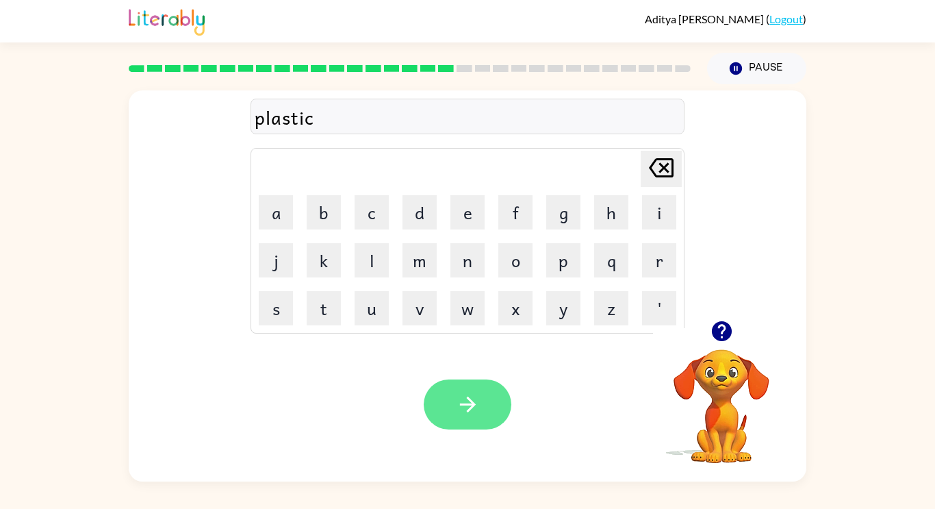
click at [498, 409] on button "button" at bounding box center [468, 404] width 88 height 50
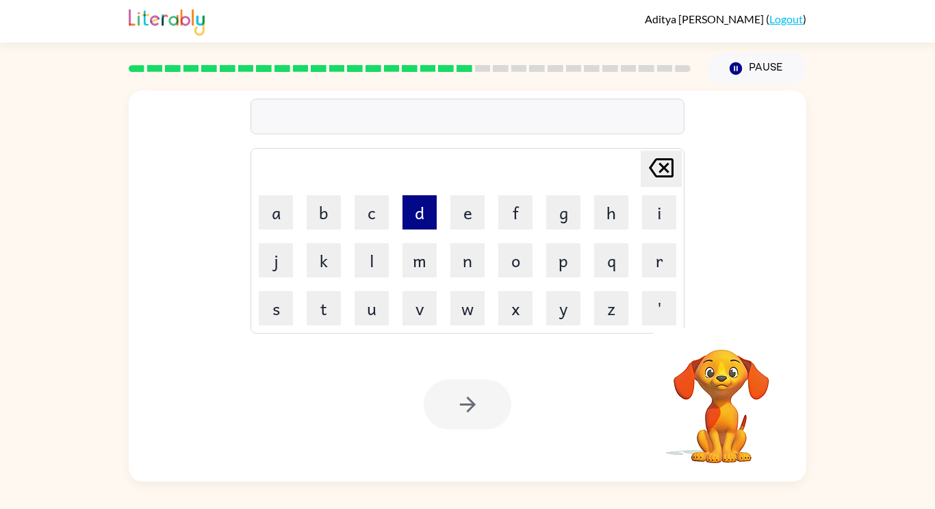
click at [414, 223] on button "d" at bounding box center [420, 212] width 34 height 34
click at [649, 221] on button "i" at bounding box center [659, 212] width 34 height 34
click at [290, 308] on button "s" at bounding box center [276, 308] width 34 height 34
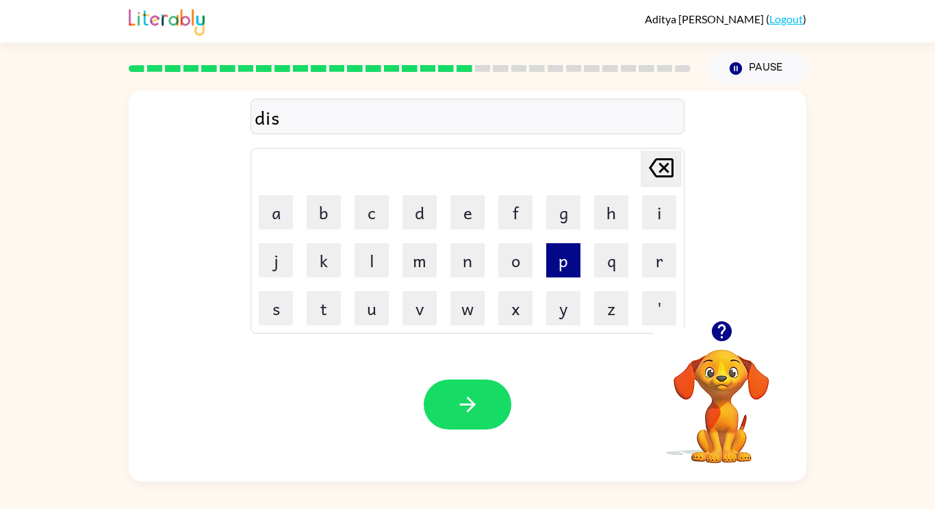
click at [575, 257] on button "p" at bounding box center [563, 260] width 34 height 34
click at [365, 254] on button "l" at bounding box center [372, 260] width 34 height 34
click at [281, 220] on button "a" at bounding box center [276, 212] width 34 height 34
click at [578, 303] on button "y" at bounding box center [563, 308] width 34 height 34
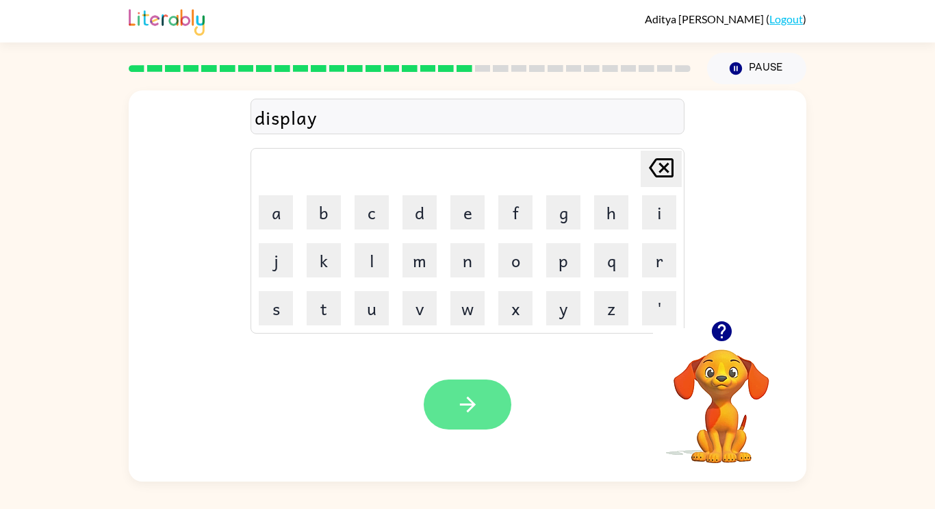
click at [475, 407] on icon "button" at bounding box center [468, 404] width 24 height 24
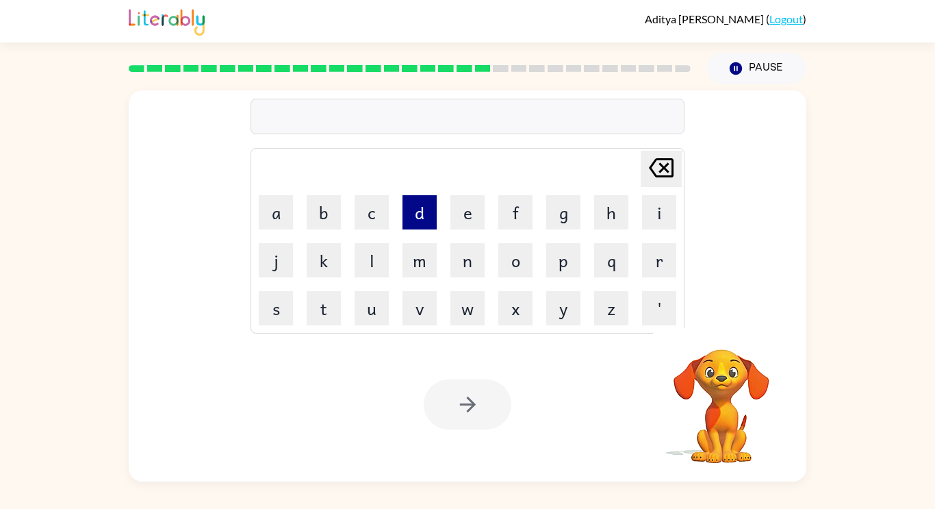
click at [429, 214] on button "d" at bounding box center [420, 212] width 34 height 34
click at [374, 311] on button "u" at bounding box center [372, 308] width 34 height 34
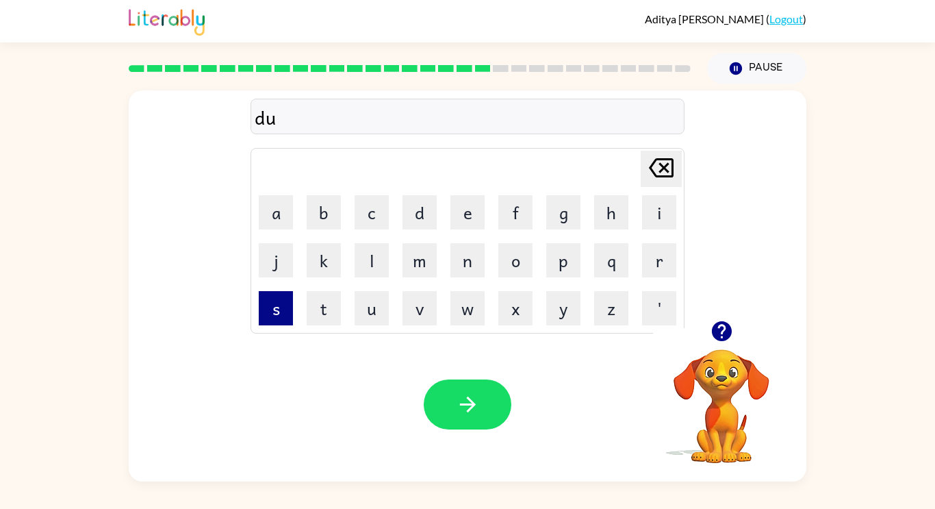
click at [281, 296] on button "s" at bounding box center [276, 308] width 34 height 34
click at [341, 303] on td "t" at bounding box center [324, 308] width 47 height 47
click at [657, 170] on icon "[PERSON_NAME] last character input" at bounding box center [661, 167] width 33 height 33
click at [318, 319] on button "t" at bounding box center [324, 308] width 34 height 34
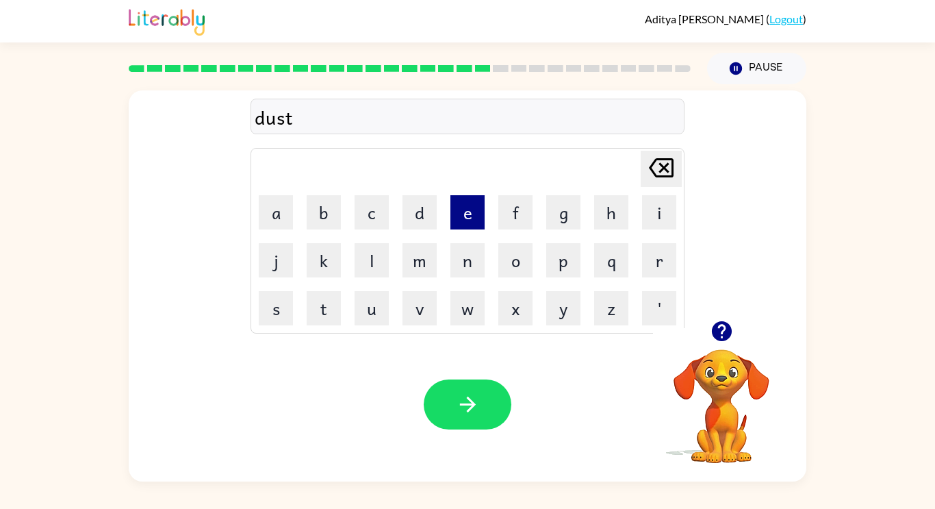
click at [455, 213] on button "e" at bounding box center [467, 212] width 34 height 34
click at [423, 212] on button "d" at bounding box center [420, 212] width 34 height 34
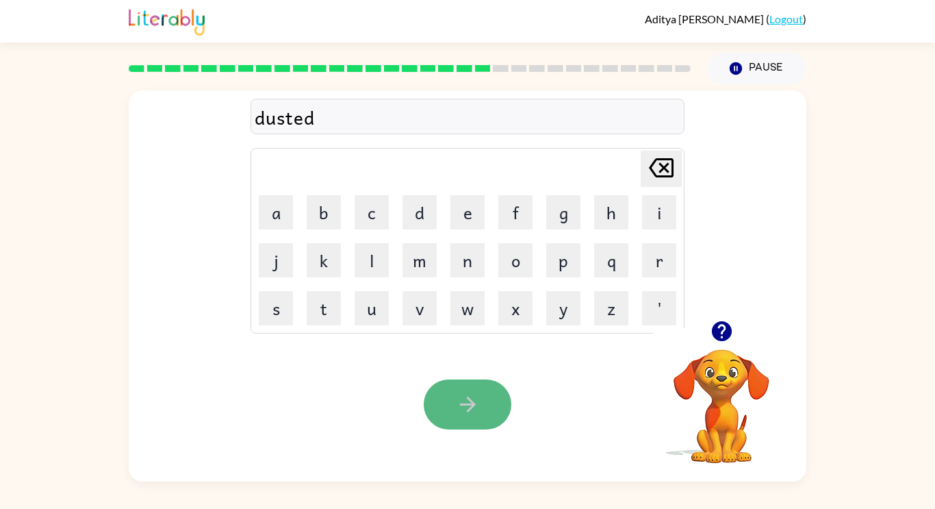
click at [466, 405] on icon "button" at bounding box center [467, 404] width 16 height 16
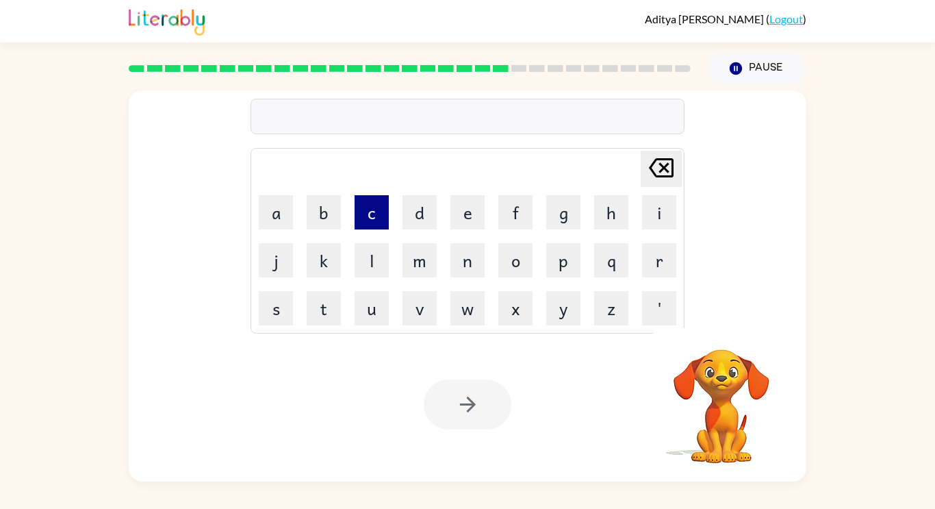
click at [377, 212] on button "c" at bounding box center [372, 212] width 34 height 34
click at [475, 213] on button "e" at bounding box center [467, 212] width 34 height 34
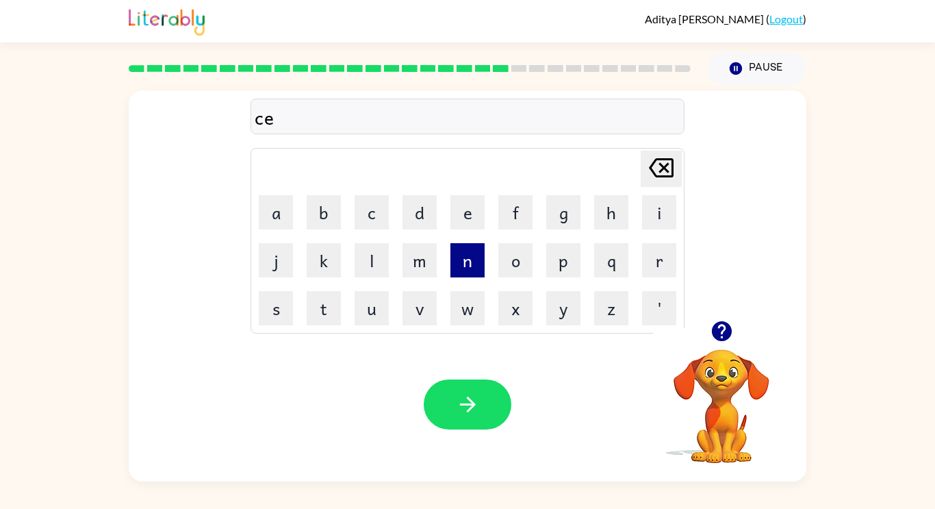
click at [466, 256] on button "n" at bounding box center [467, 260] width 34 height 34
click at [324, 317] on button "t" at bounding box center [324, 308] width 34 height 34
click at [659, 216] on button "i" at bounding box center [659, 212] width 34 height 34
click at [552, 269] on button "p" at bounding box center [563, 260] width 34 height 34
click at [461, 212] on button "e" at bounding box center [467, 212] width 34 height 34
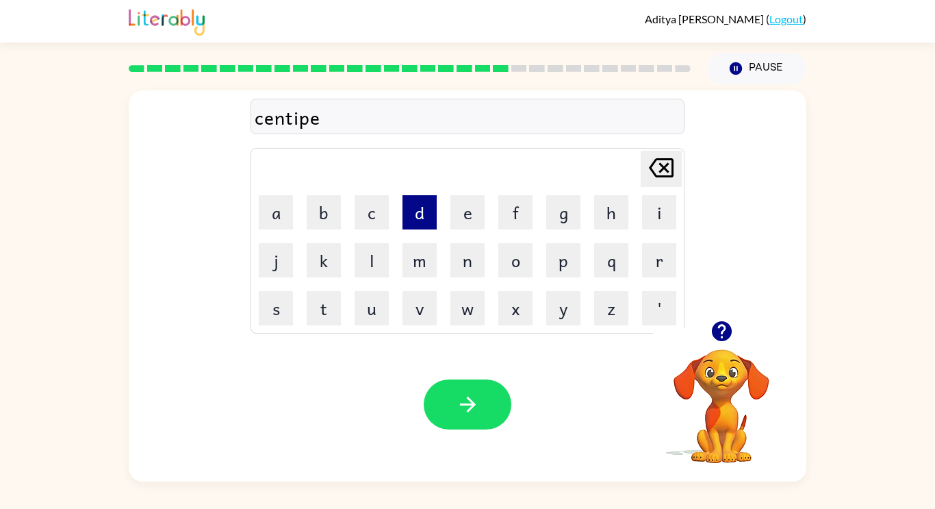
click at [430, 209] on button "d" at bounding box center [420, 212] width 34 height 34
click at [469, 210] on button "e" at bounding box center [467, 212] width 34 height 34
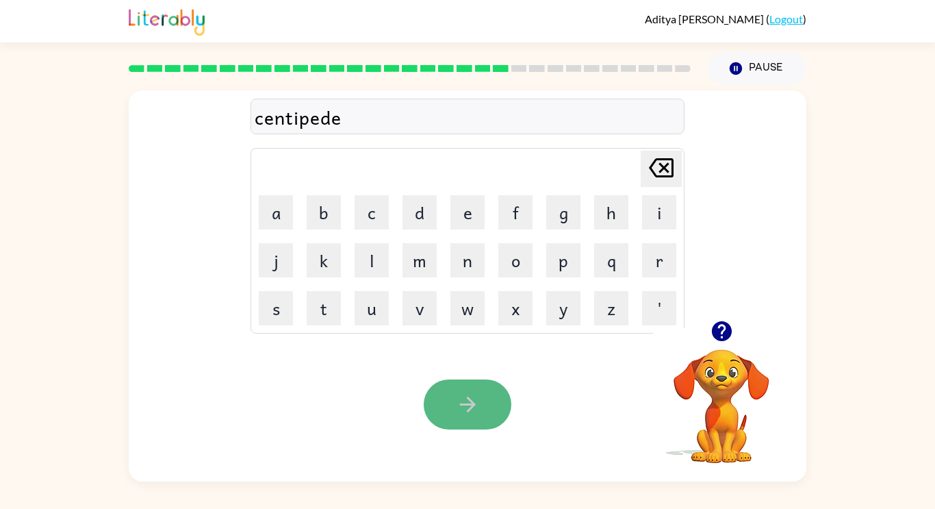
click at [465, 411] on icon "button" at bounding box center [468, 404] width 24 height 24
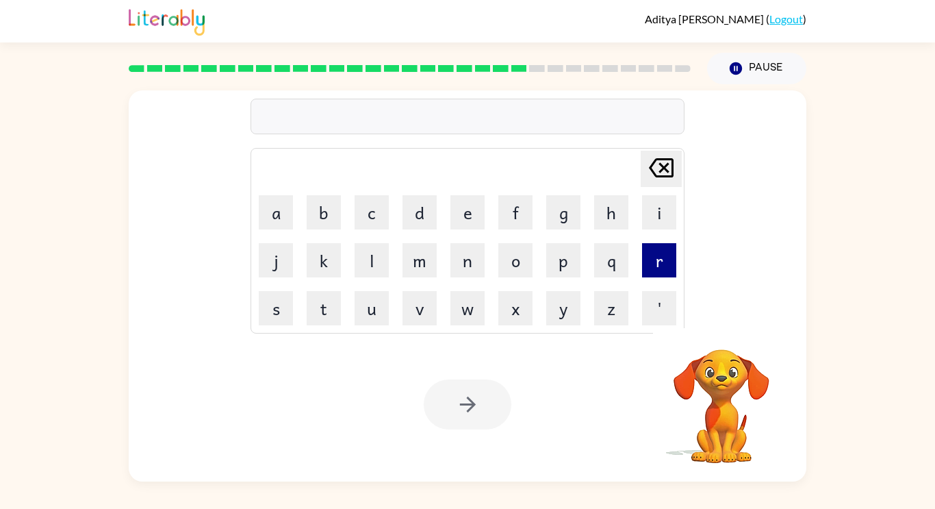
click at [657, 267] on button "r" at bounding box center [659, 260] width 34 height 34
click at [285, 214] on button "a" at bounding box center [276, 212] width 34 height 34
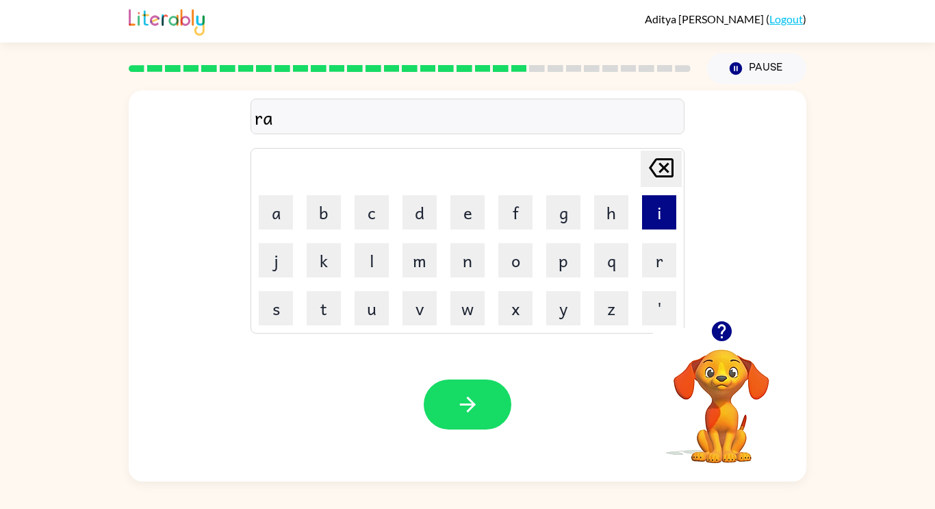
click at [671, 206] on button "i" at bounding box center [659, 212] width 34 height 34
click at [461, 266] on button "n" at bounding box center [467, 260] width 34 height 34
click at [359, 214] on button "c" at bounding box center [372, 212] width 34 height 34
click at [525, 253] on button "o" at bounding box center [515, 260] width 34 height 34
click at [283, 218] on button "a" at bounding box center [276, 212] width 34 height 34
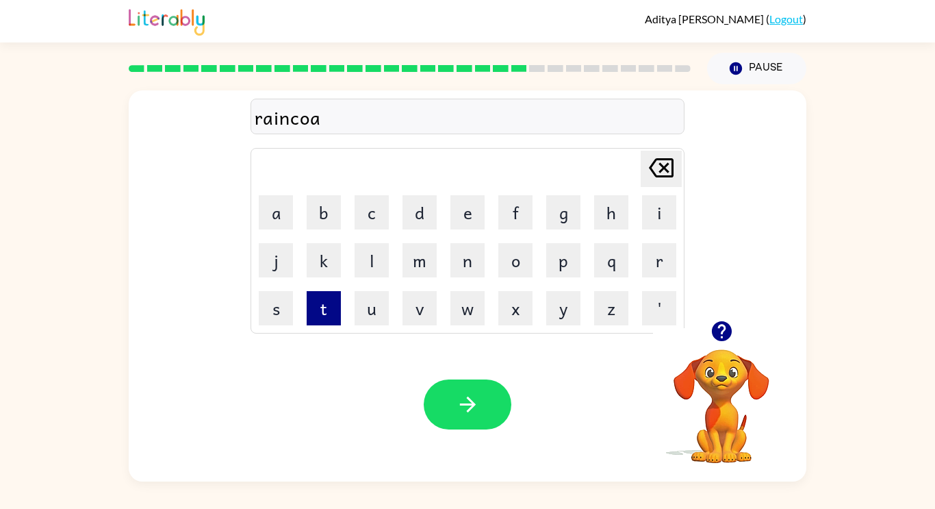
click at [335, 296] on button "t" at bounding box center [324, 308] width 34 height 34
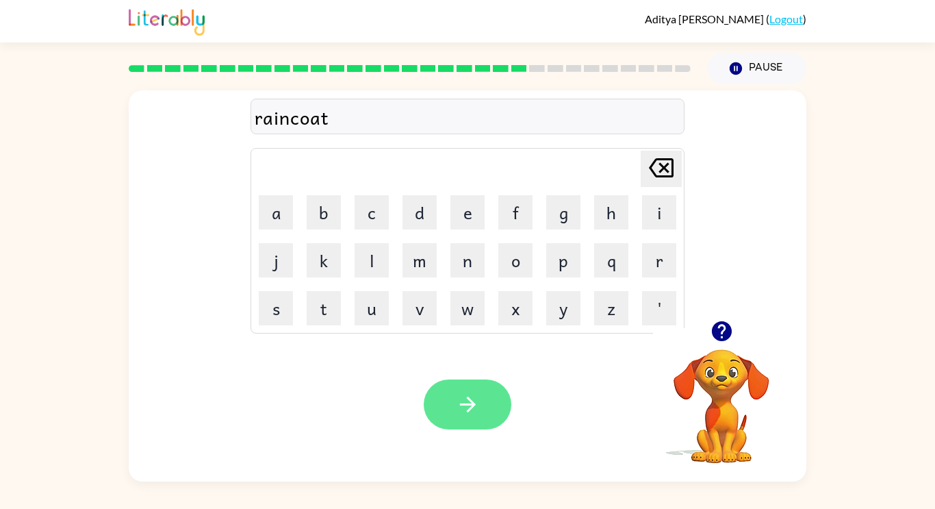
click at [486, 412] on button "button" at bounding box center [468, 404] width 88 height 50
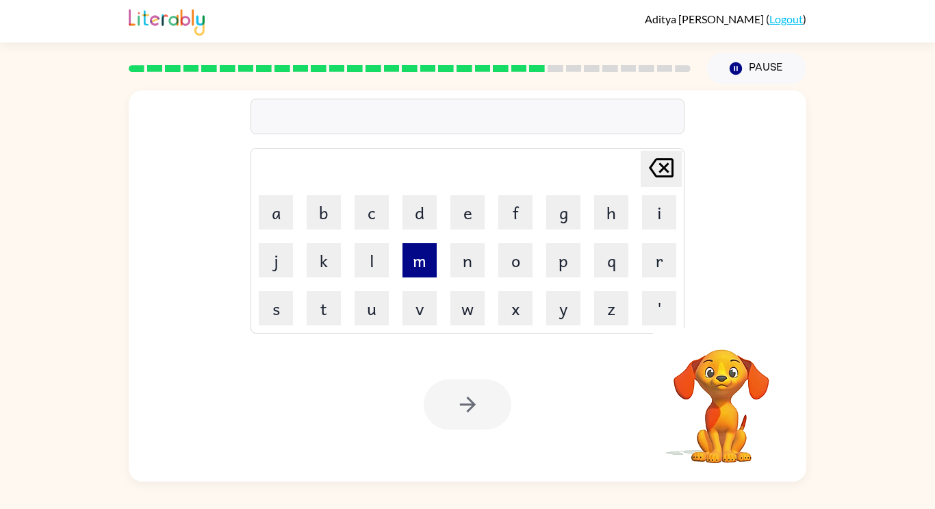
click at [407, 263] on button "m" at bounding box center [420, 260] width 34 height 34
click at [279, 214] on button "a" at bounding box center [276, 212] width 34 height 34
click at [662, 264] on button "r" at bounding box center [659, 260] width 34 height 34
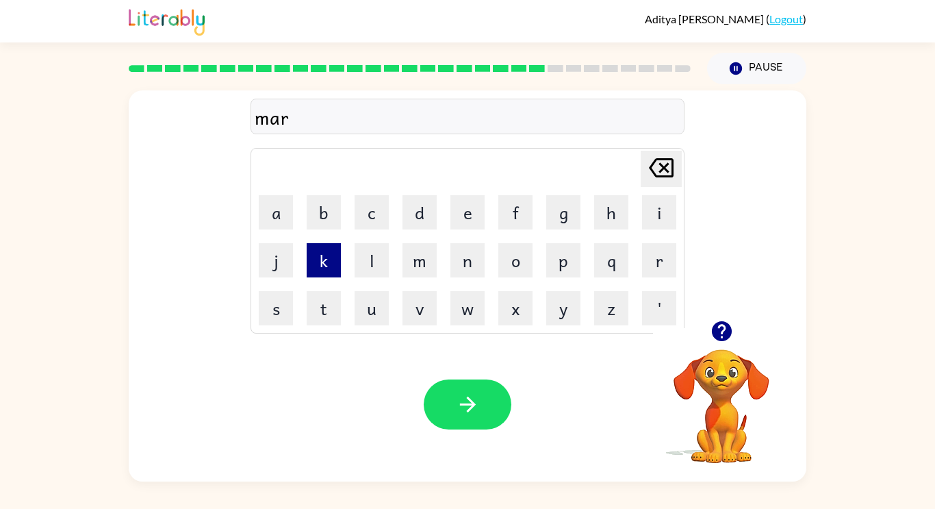
click at [331, 264] on button "k" at bounding box center [324, 260] width 34 height 34
click at [478, 209] on button "e" at bounding box center [467, 212] width 34 height 34
click at [665, 265] on button "r" at bounding box center [659, 260] width 34 height 34
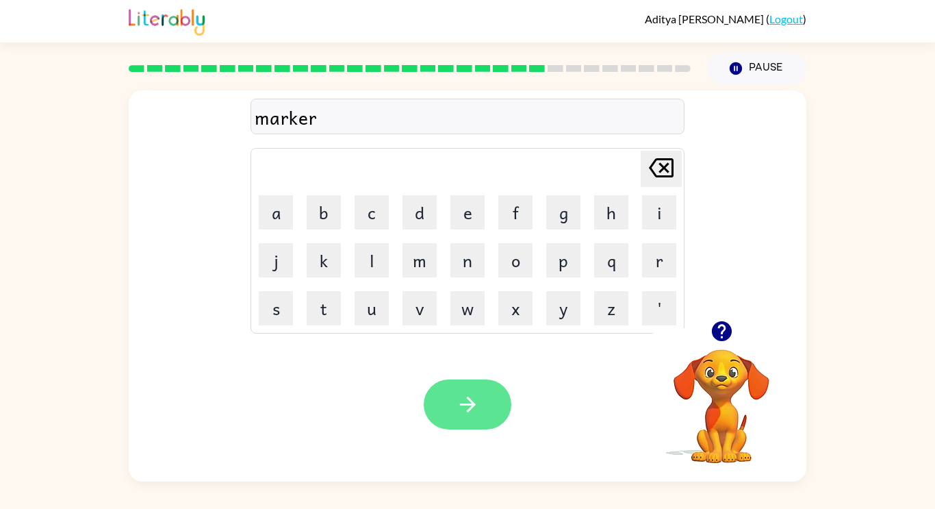
click at [476, 422] on button "button" at bounding box center [468, 404] width 88 height 50
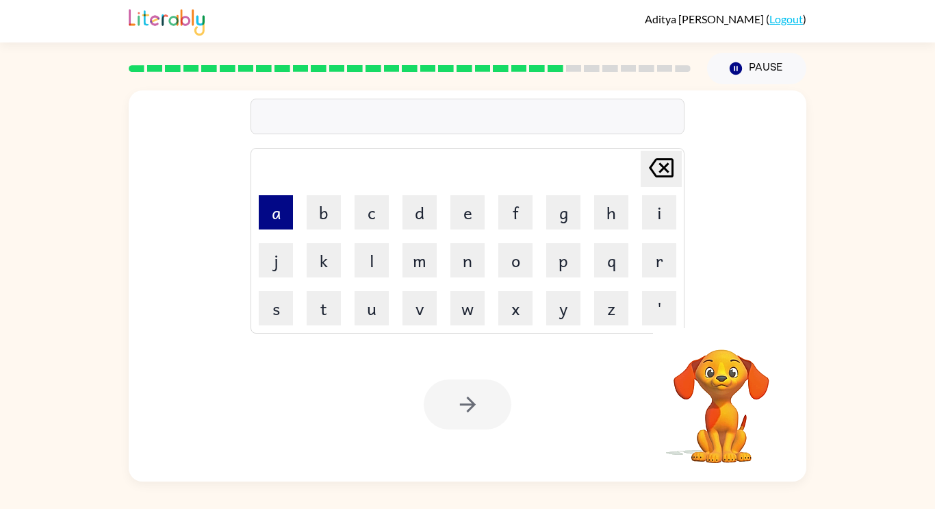
click at [279, 214] on button "a" at bounding box center [276, 212] width 34 height 34
click at [425, 213] on button "d" at bounding box center [420, 212] width 34 height 34
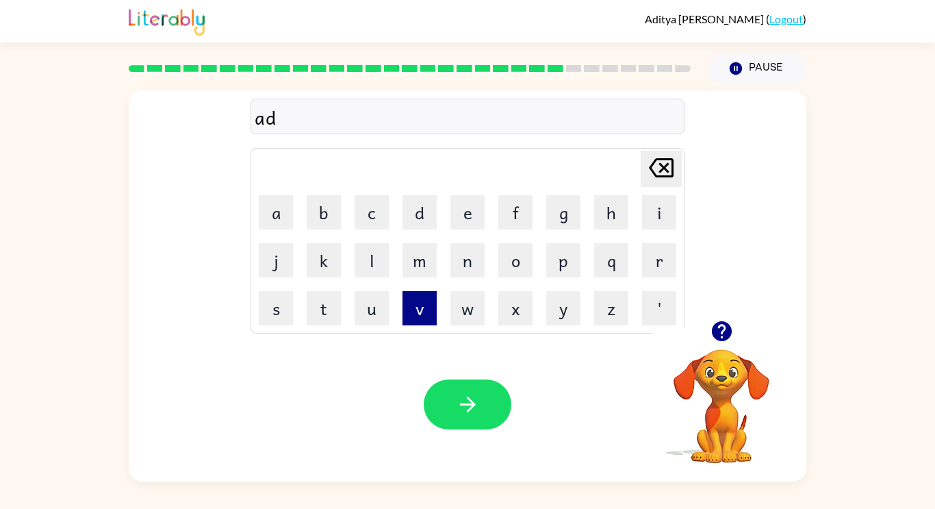
click at [423, 309] on button "v" at bounding box center [420, 308] width 34 height 34
click at [280, 215] on button "a" at bounding box center [276, 212] width 34 height 34
click at [458, 257] on button "n" at bounding box center [467, 260] width 34 height 34
click at [363, 208] on button "c" at bounding box center [372, 212] width 34 height 34
click at [727, 331] on icon "button" at bounding box center [721, 331] width 20 height 20
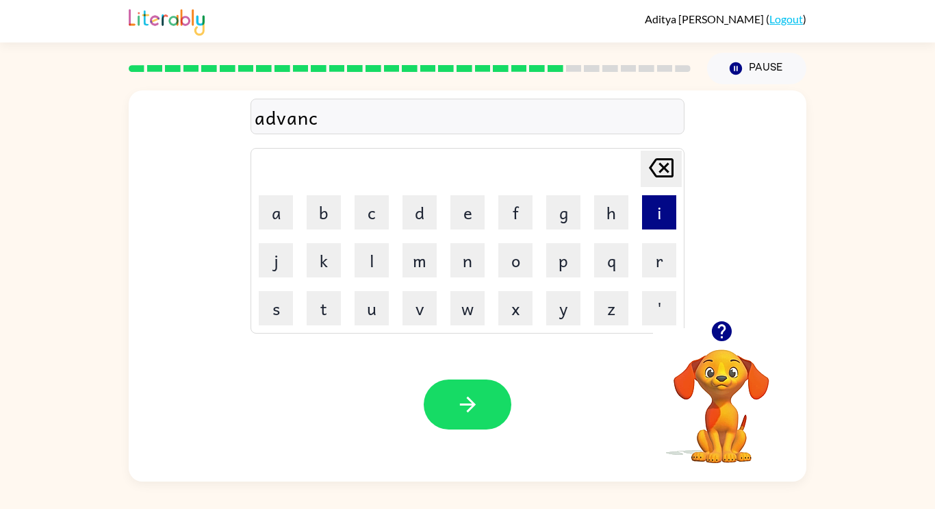
click at [647, 216] on button "i" at bounding box center [659, 212] width 34 height 34
click at [465, 273] on button "n" at bounding box center [467, 260] width 34 height 34
click at [549, 203] on button "g" at bounding box center [563, 212] width 34 height 34
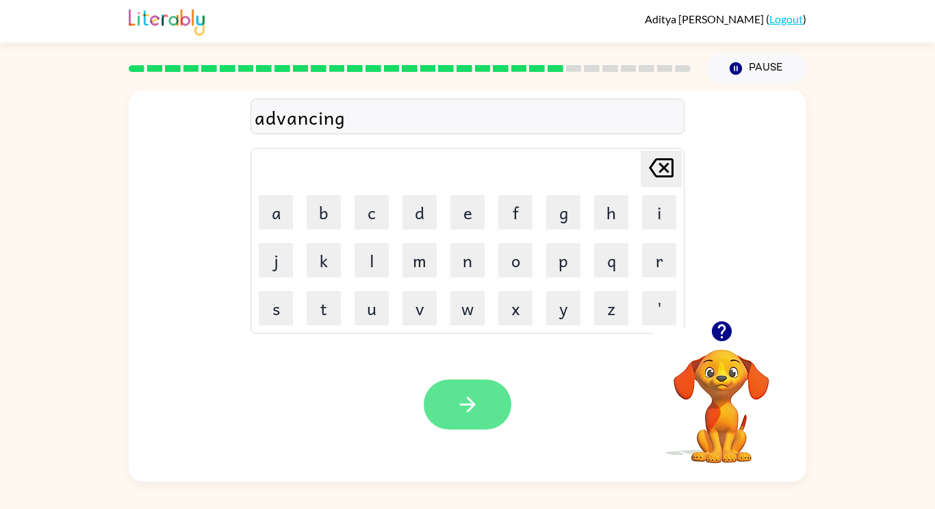
click at [493, 387] on button "button" at bounding box center [468, 404] width 88 height 50
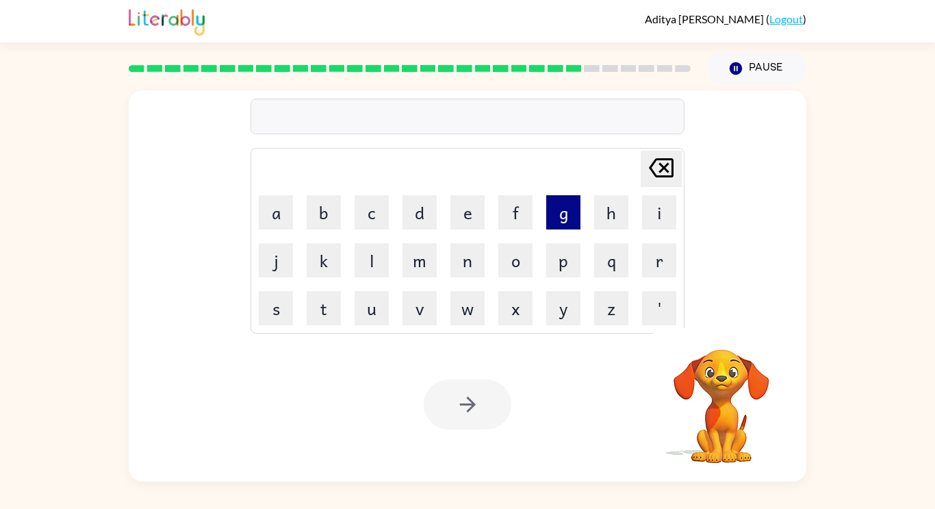
click at [561, 211] on button "g" at bounding box center [563, 212] width 34 height 34
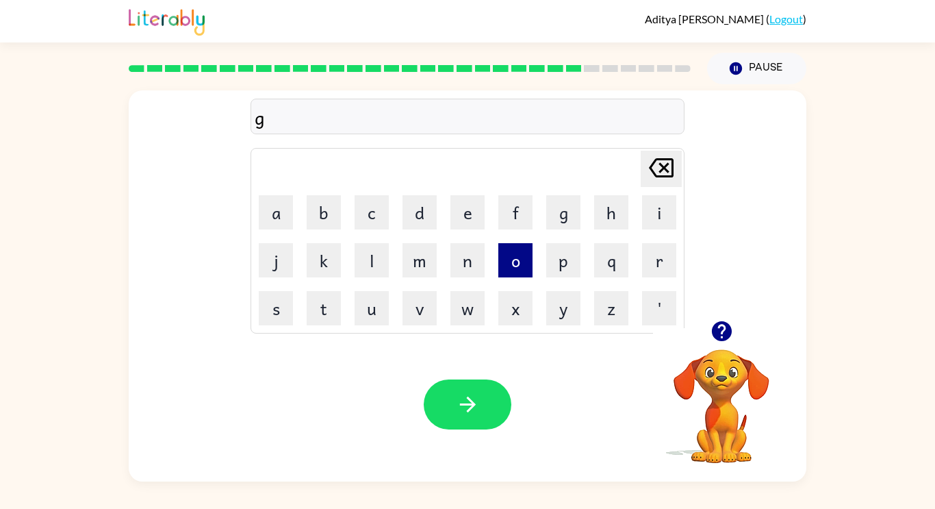
click at [527, 254] on button "o" at bounding box center [515, 260] width 34 height 34
click at [311, 215] on button "b" at bounding box center [324, 212] width 34 height 34
click at [368, 259] on button "l" at bounding box center [372, 260] width 34 height 34
click at [665, 206] on button "i" at bounding box center [659, 212] width 34 height 34
click at [476, 259] on button "n" at bounding box center [467, 260] width 34 height 34
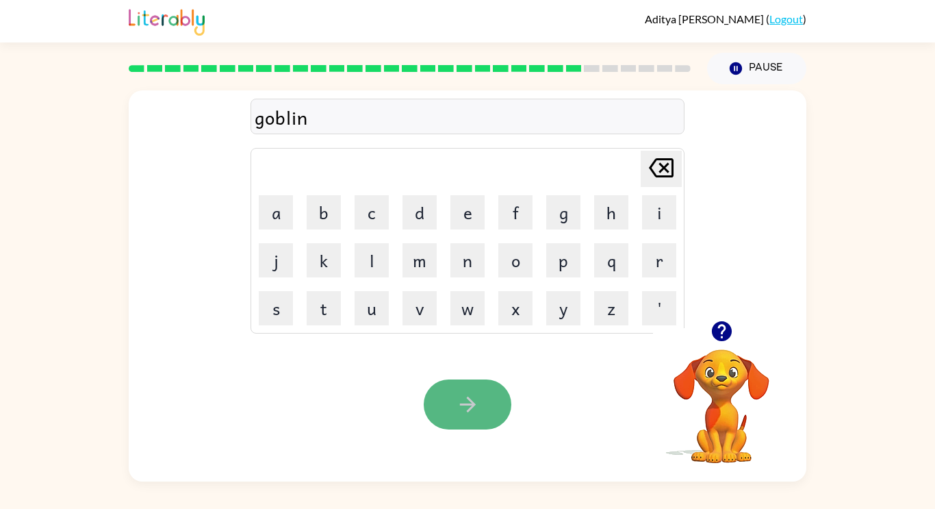
click at [503, 393] on button "button" at bounding box center [468, 404] width 88 height 50
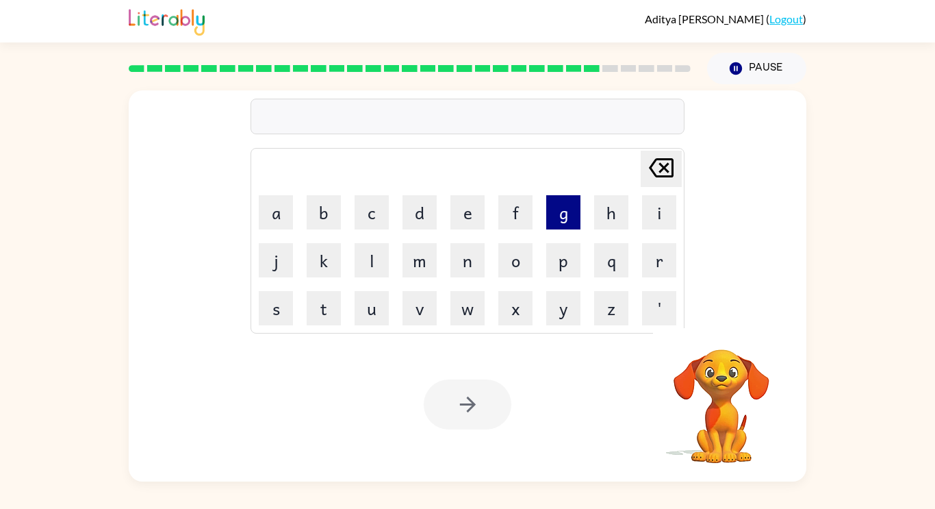
click at [565, 213] on button "g" at bounding box center [563, 212] width 34 height 34
click at [533, 246] on td "o" at bounding box center [515, 260] width 47 height 47
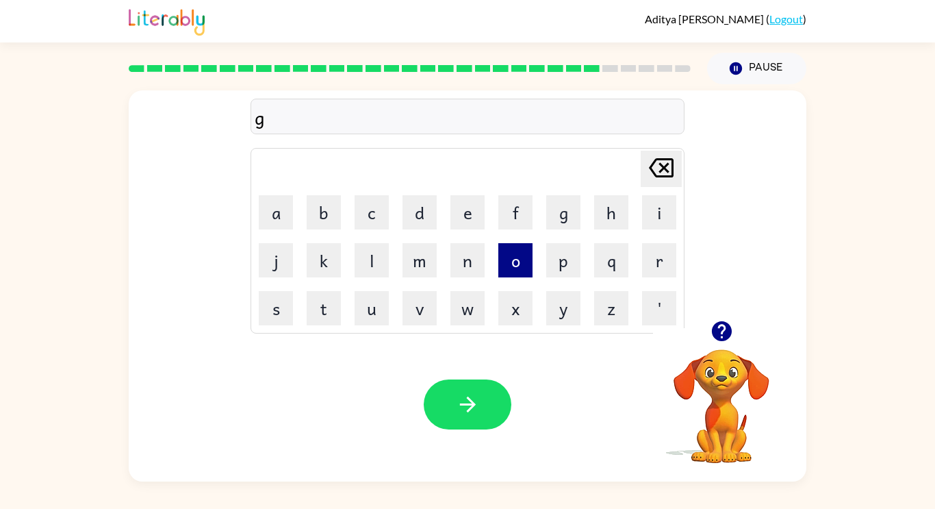
click at [518, 258] on button "o" at bounding box center [515, 260] width 34 height 34
click at [429, 301] on button "v" at bounding box center [420, 308] width 34 height 34
click at [457, 226] on button "e" at bounding box center [467, 212] width 34 height 34
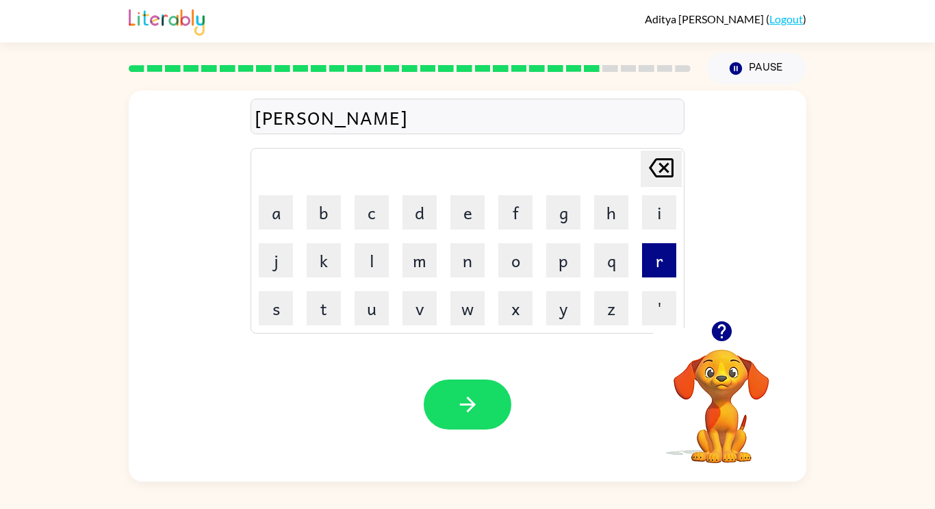
click at [654, 266] on button "r" at bounding box center [659, 260] width 34 height 34
click at [419, 259] on button "m" at bounding box center [420, 260] width 34 height 34
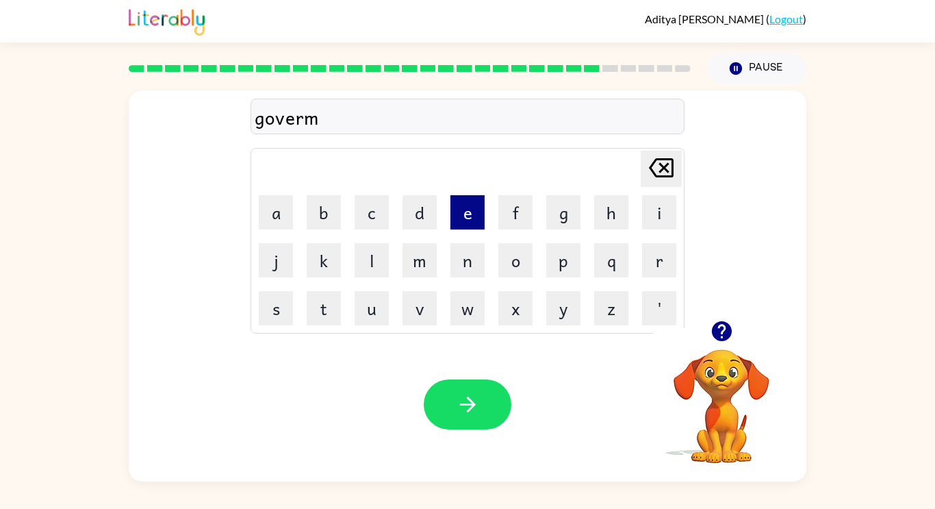
click at [465, 218] on button "e" at bounding box center [467, 212] width 34 height 34
click at [470, 261] on button "n" at bounding box center [467, 260] width 34 height 34
click at [327, 310] on button "t" at bounding box center [324, 308] width 34 height 34
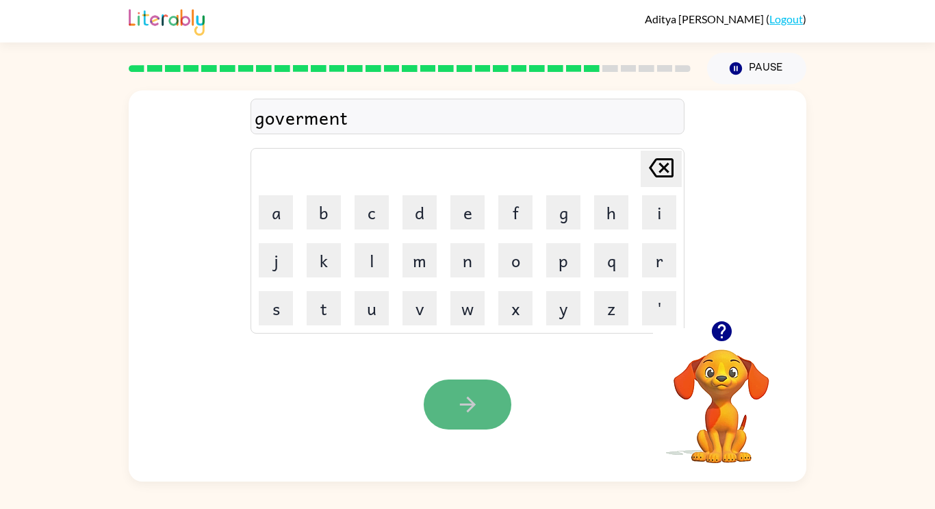
click at [503, 420] on button "button" at bounding box center [468, 404] width 88 height 50
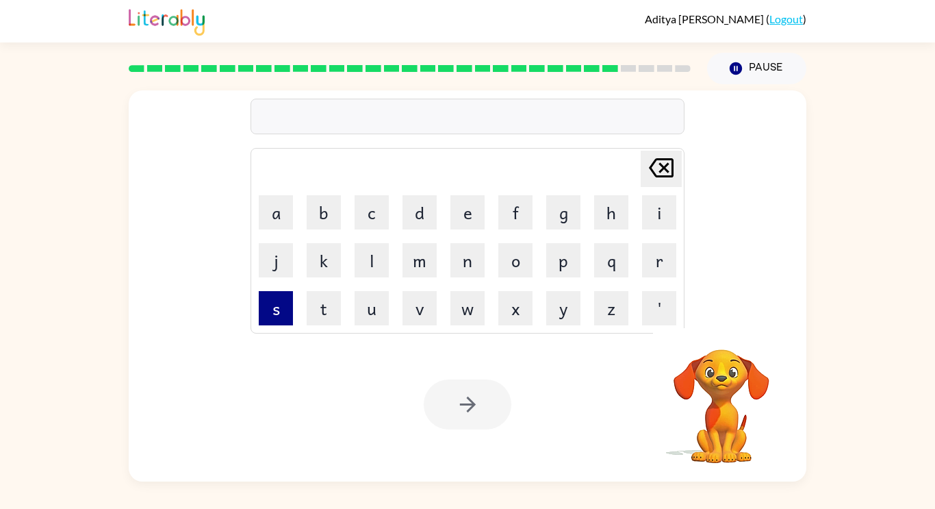
click at [275, 306] on button "s" at bounding box center [276, 308] width 34 height 34
click at [309, 312] on button "t" at bounding box center [324, 308] width 34 height 34
click at [667, 264] on button "r" at bounding box center [659, 260] width 34 height 34
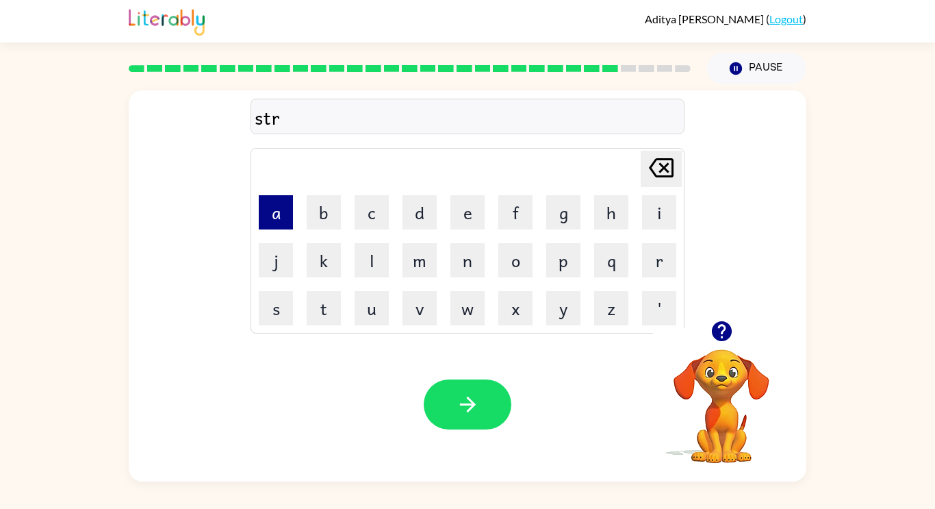
click at [276, 224] on button "a" at bounding box center [276, 212] width 34 height 34
click at [650, 222] on button "i" at bounding box center [659, 212] width 34 height 34
click at [454, 264] on button "n" at bounding box center [467, 260] width 34 height 34
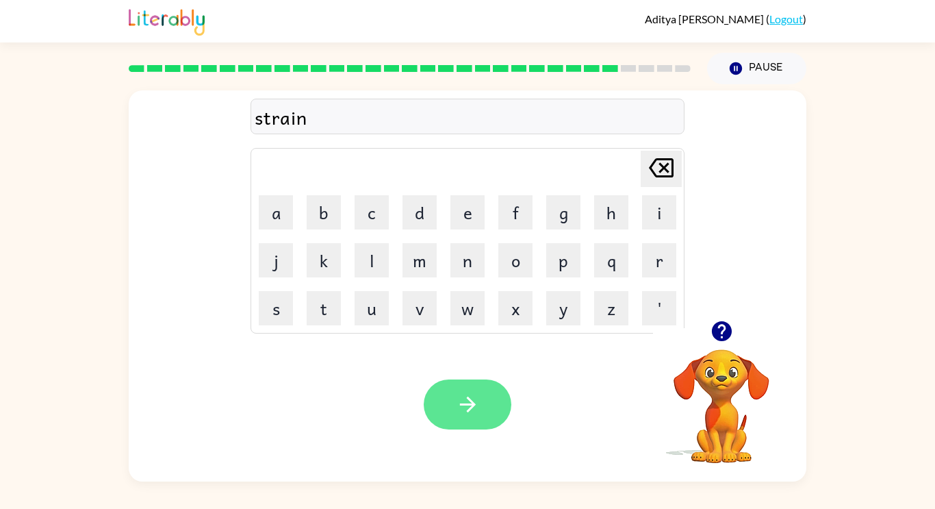
click at [474, 393] on icon "button" at bounding box center [468, 404] width 24 height 24
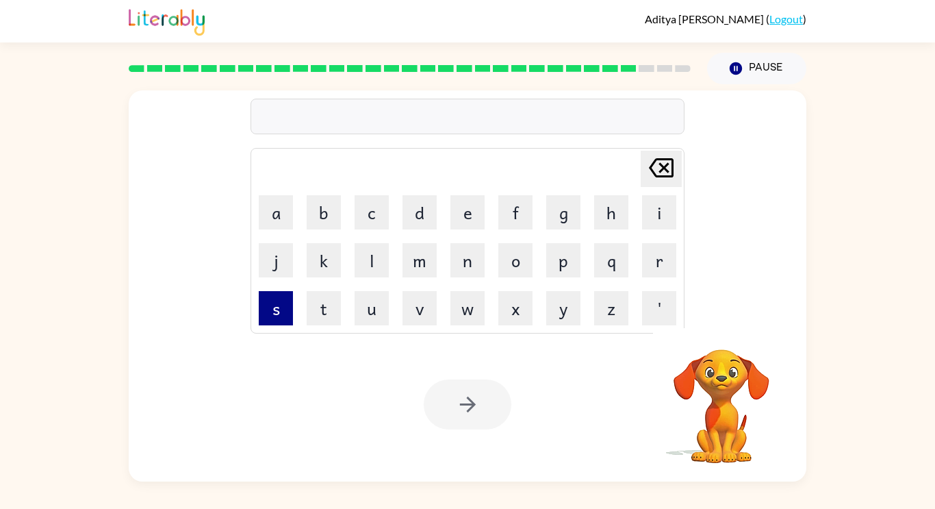
click at [286, 314] on button "s" at bounding box center [276, 308] width 34 height 34
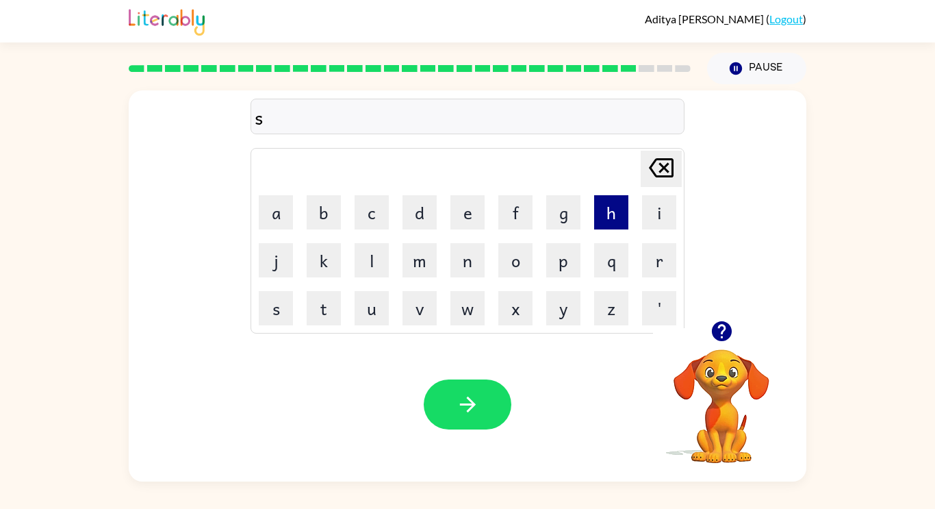
click at [612, 221] on button "h" at bounding box center [611, 212] width 34 height 34
click at [279, 216] on button "a" at bounding box center [276, 212] width 34 height 34
click at [572, 255] on button "p" at bounding box center [563, 260] width 34 height 34
click at [463, 218] on button "e" at bounding box center [467, 212] width 34 height 34
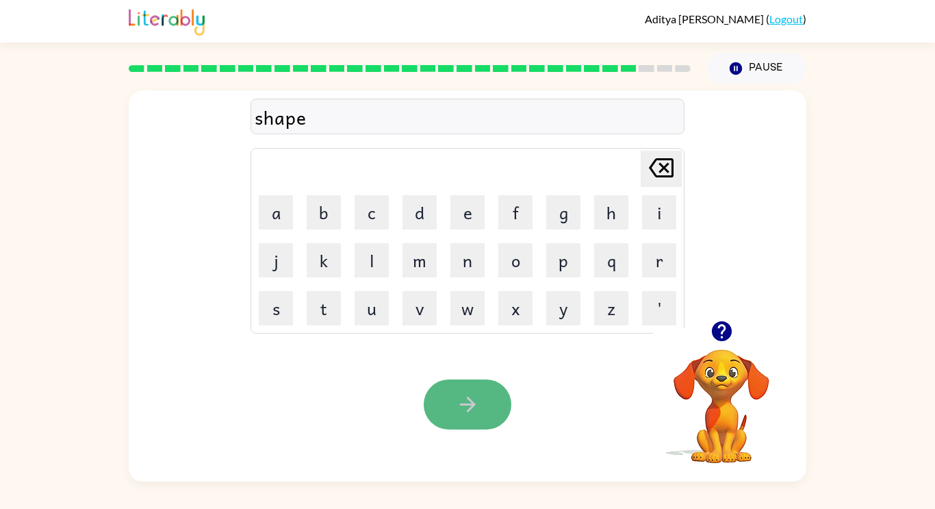
click at [473, 409] on icon "button" at bounding box center [468, 404] width 24 height 24
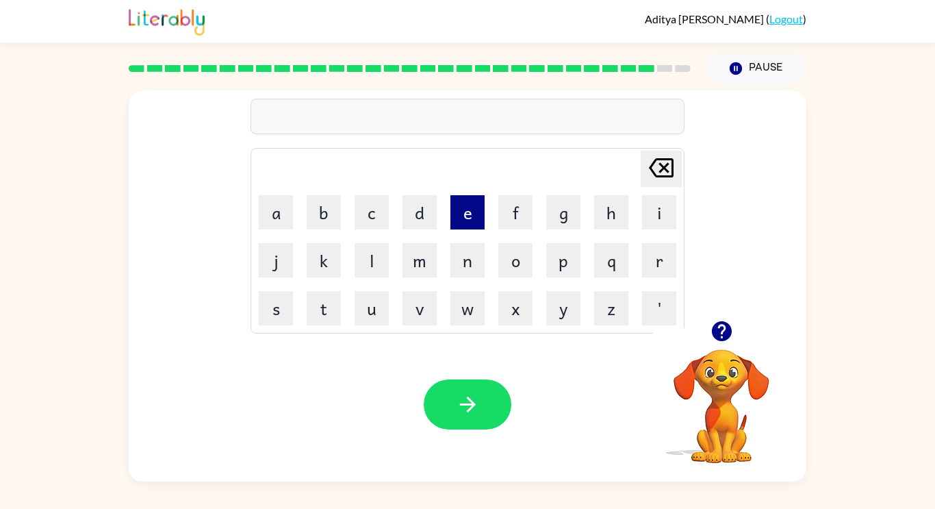
click at [466, 208] on button "e" at bounding box center [467, 212] width 34 height 34
click at [523, 305] on button "x" at bounding box center [515, 308] width 34 height 34
click at [373, 203] on button "c" at bounding box center [372, 212] width 34 height 34
click at [457, 209] on button "e" at bounding box center [467, 212] width 34 height 34
click at [377, 253] on button "l" at bounding box center [372, 260] width 34 height 34
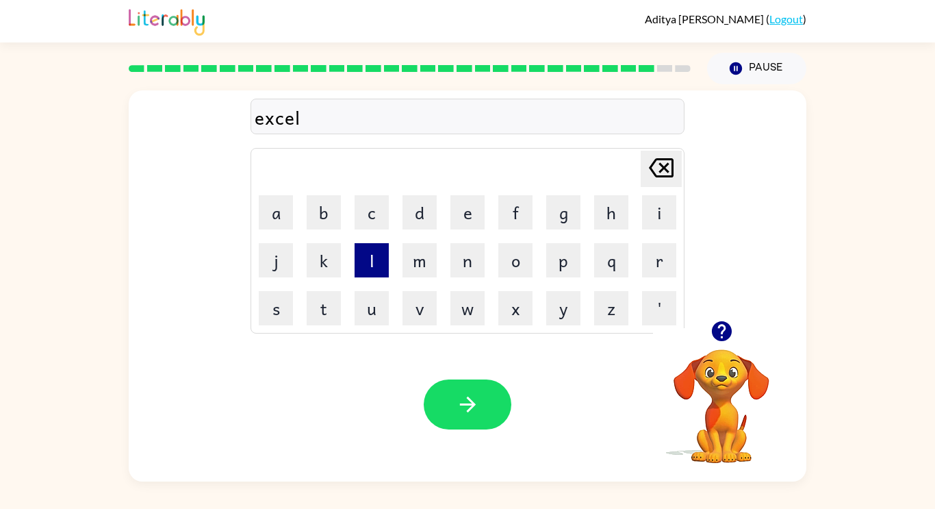
click at [377, 253] on button "l" at bounding box center [372, 260] width 34 height 34
click at [460, 216] on button "e" at bounding box center [467, 212] width 34 height 34
click at [479, 269] on button "n" at bounding box center [467, 260] width 34 height 34
click at [331, 306] on button "t" at bounding box center [324, 308] width 34 height 34
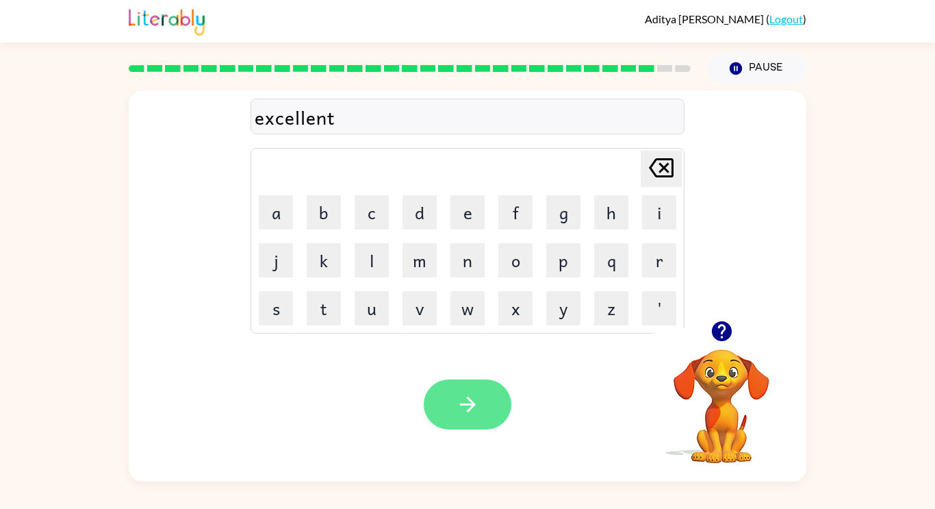
click at [466, 396] on icon "button" at bounding box center [468, 404] width 24 height 24
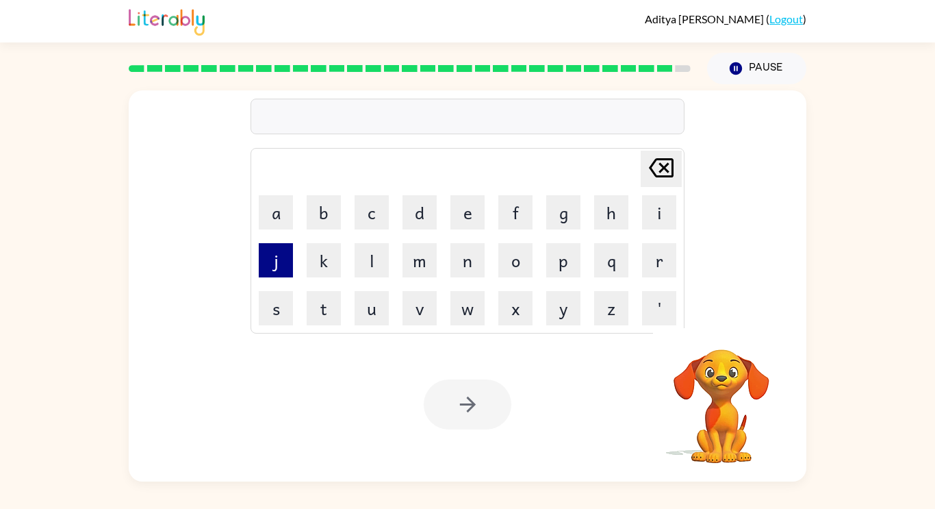
click at [275, 256] on button "j" at bounding box center [276, 260] width 34 height 34
click at [270, 218] on button "a" at bounding box center [276, 212] width 34 height 34
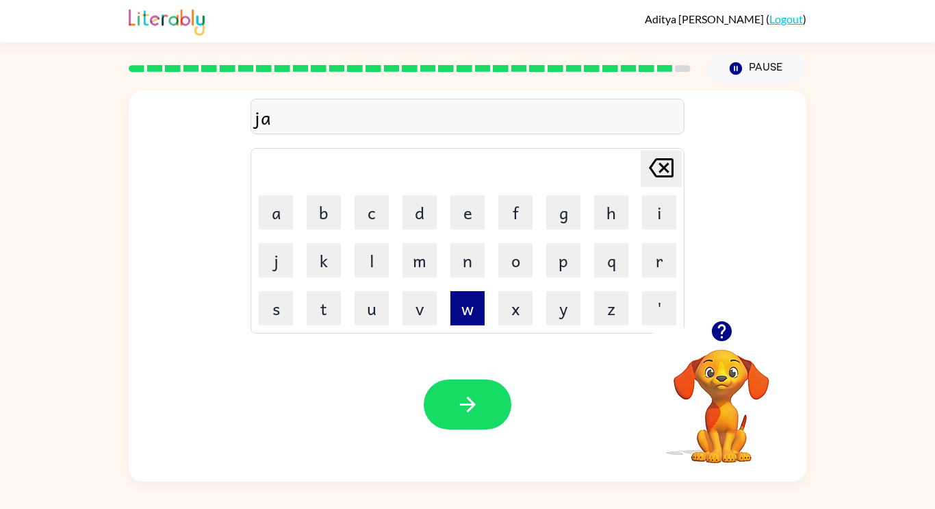
click at [465, 298] on button "w" at bounding box center [467, 308] width 34 height 34
click at [337, 218] on button "b" at bounding box center [324, 212] width 34 height 34
click at [652, 260] on button "r" at bounding box center [659, 260] width 34 height 34
click at [474, 218] on button "e" at bounding box center [467, 212] width 34 height 34
click at [281, 205] on button "a" at bounding box center [276, 212] width 34 height 34
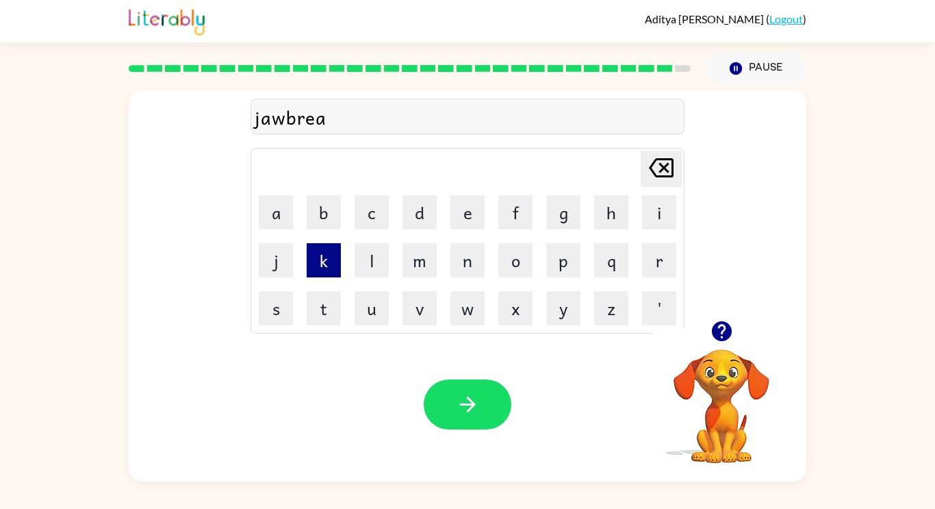
click at [333, 254] on button "k" at bounding box center [324, 260] width 34 height 34
click at [465, 208] on button "e" at bounding box center [467, 212] width 34 height 34
click at [650, 264] on button "r" at bounding box center [659, 260] width 34 height 34
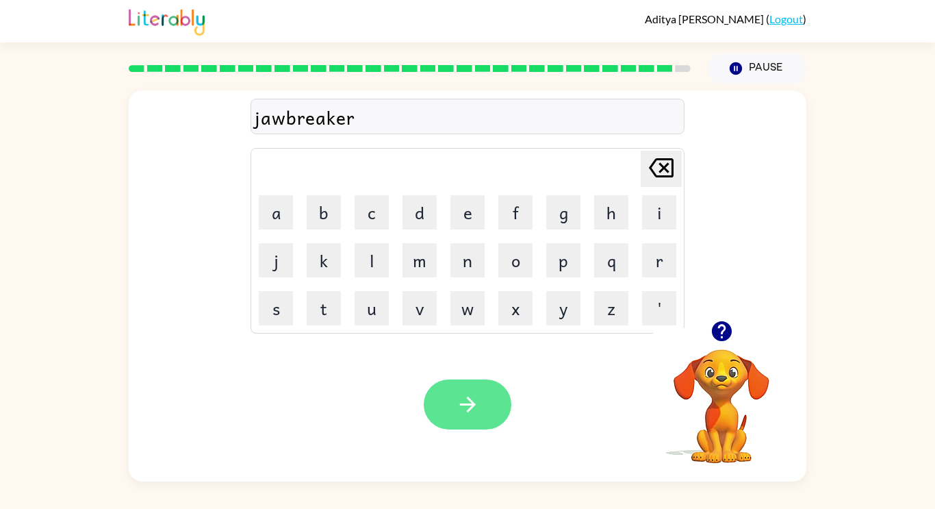
click at [447, 410] on button "button" at bounding box center [468, 404] width 88 height 50
